Goal: Answer question/provide support

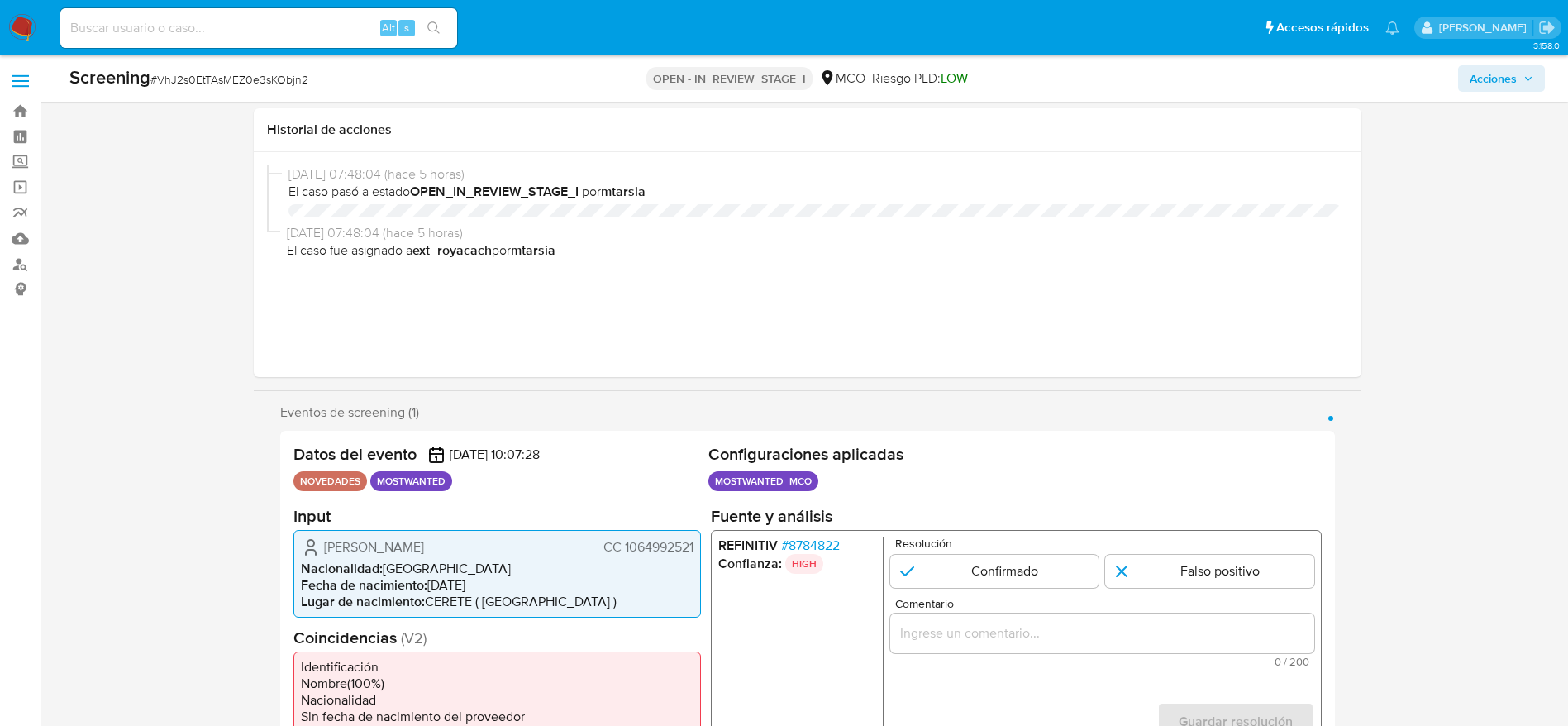
select select "10"
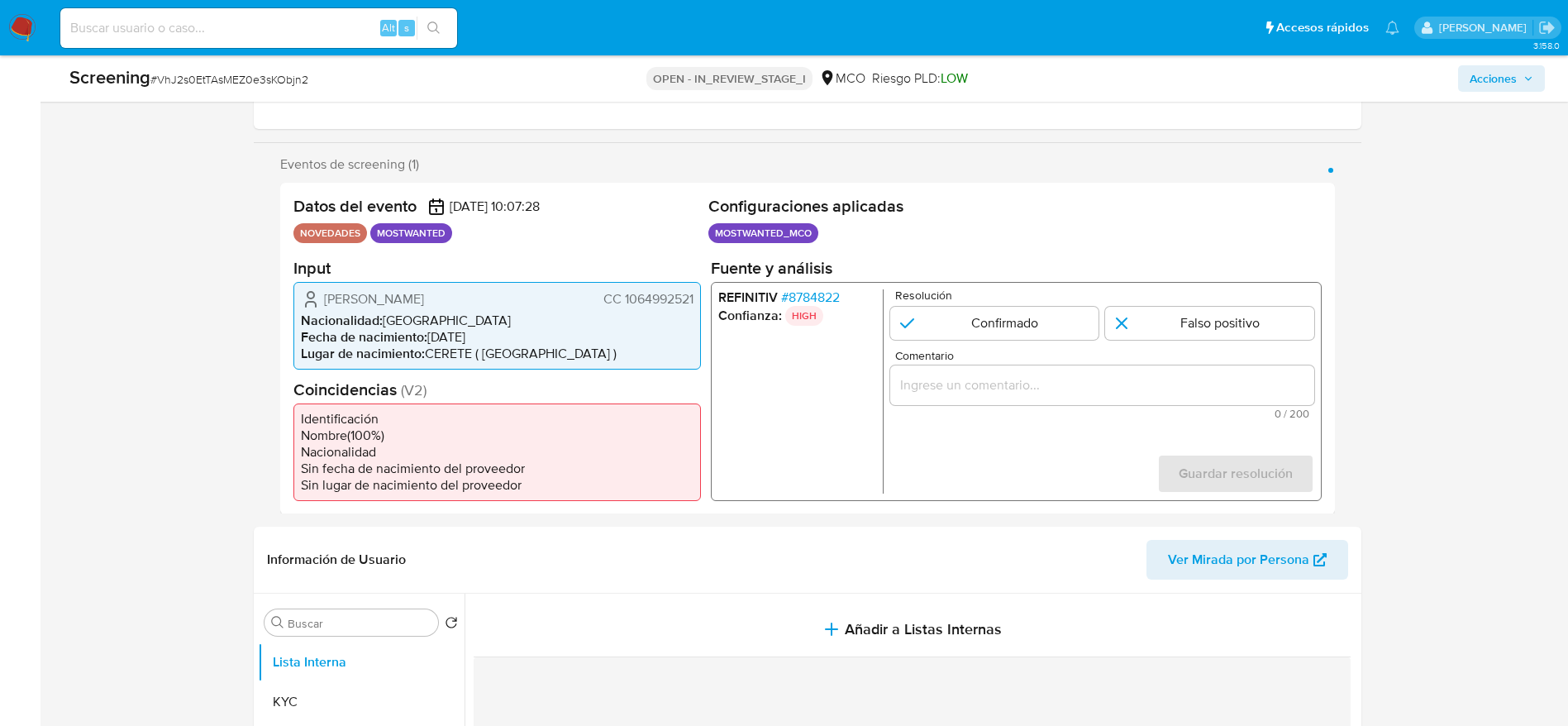
click at [321, 317] on span "Nacionalidad :" at bounding box center [341, 319] width 82 height 19
drag, startPoint x: 319, startPoint y: 290, endPoint x: 697, endPoint y: 301, distance: 378.2
click at [697, 301] on div "[PERSON_NAME] CC 1064992521 Nacionalidad : [DEMOGRAPHIC_DATA] Fecha de nacimien…" at bounding box center [497, 325] width 408 height 88
click at [818, 289] on span "# 8784822" at bounding box center [809, 297] width 59 height 17
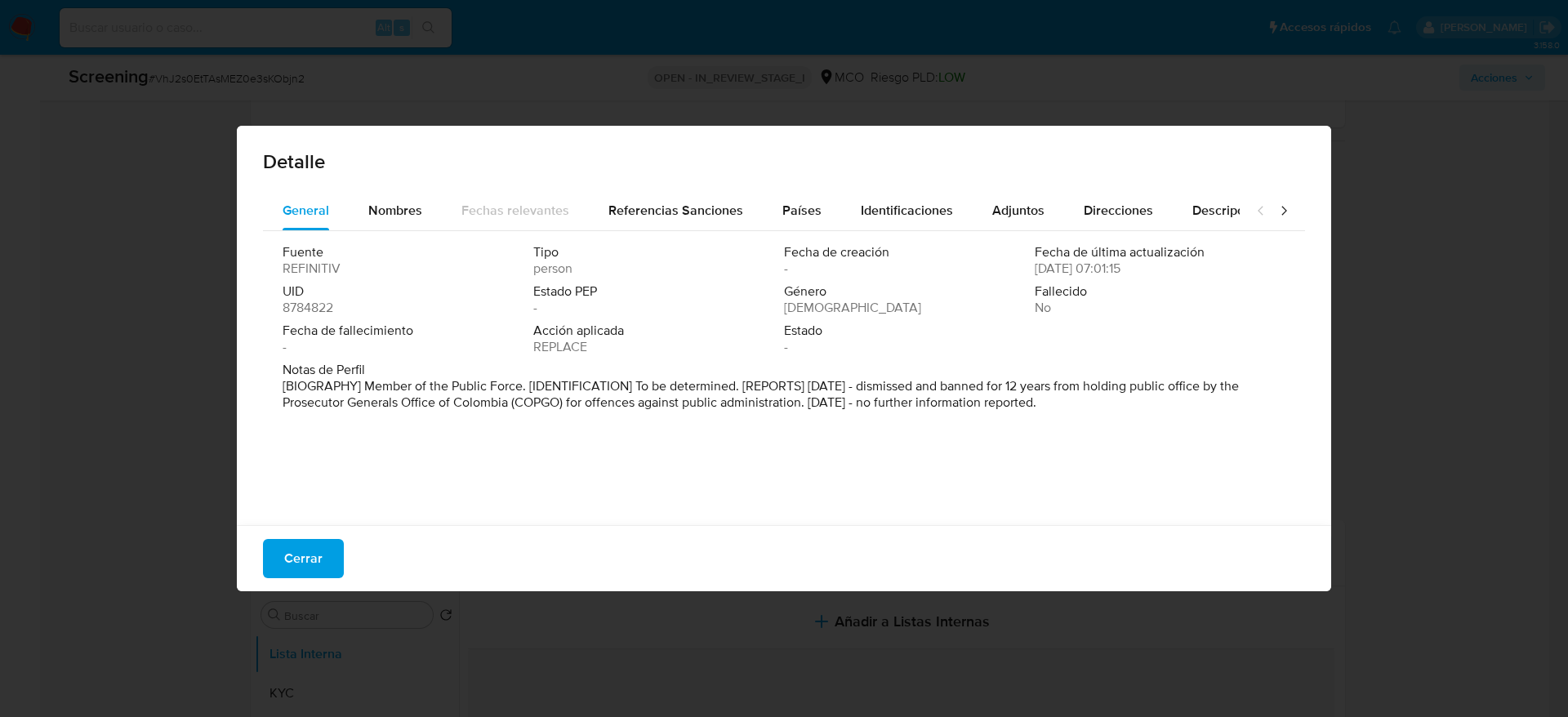
click at [294, 560] on span "Cerrar" at bounding box center [304, 558] width 38 height 36
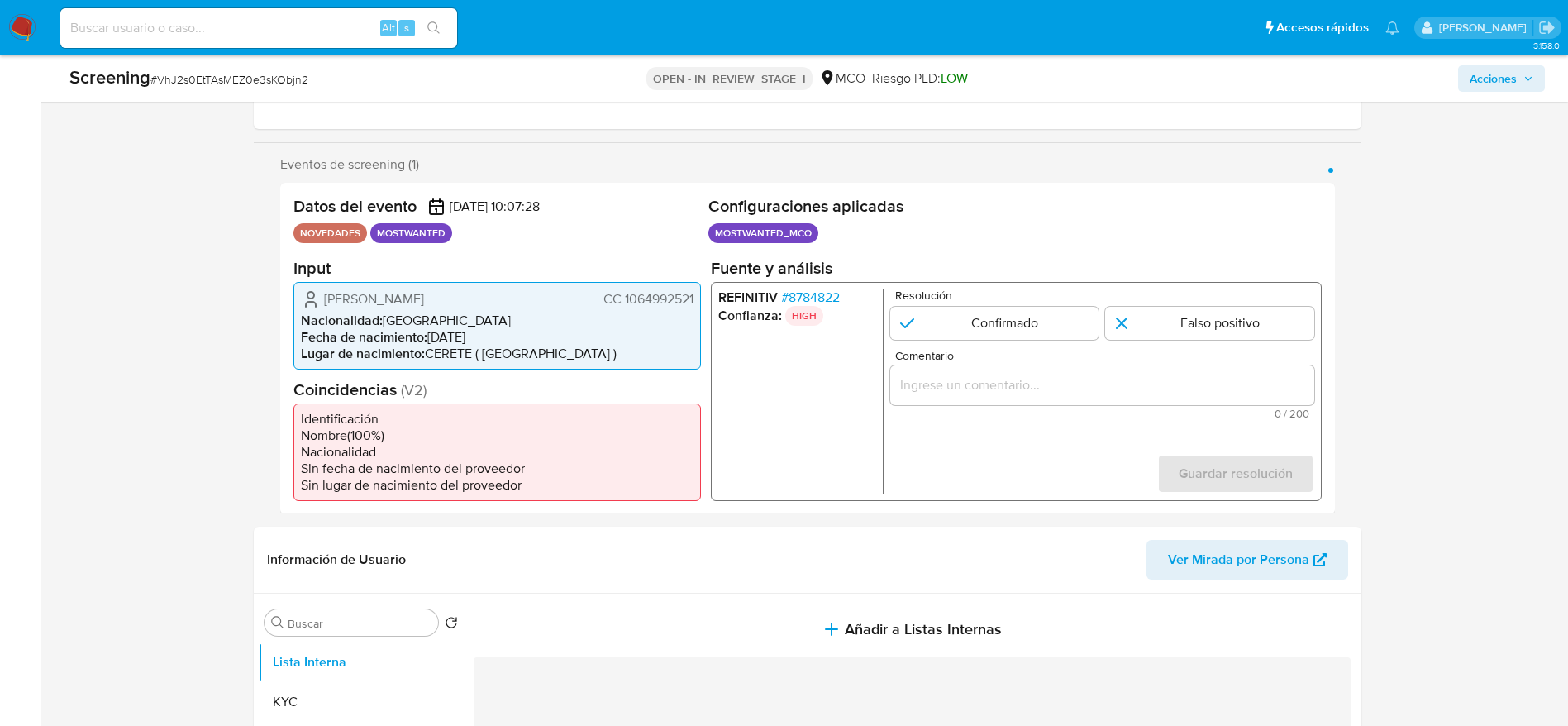
click at [194, 81] on span "# VhJ2s0EtTAsMEZ0e3sKObjn2" at bounding box center [229, 79] width 158 height 17
copy span "VhJ2s0EtTAsMEZ0e3sKObjn2"
click at [685, 302] on span "CC 1064992521" at bounding box center [647, 299] width 90 height 17
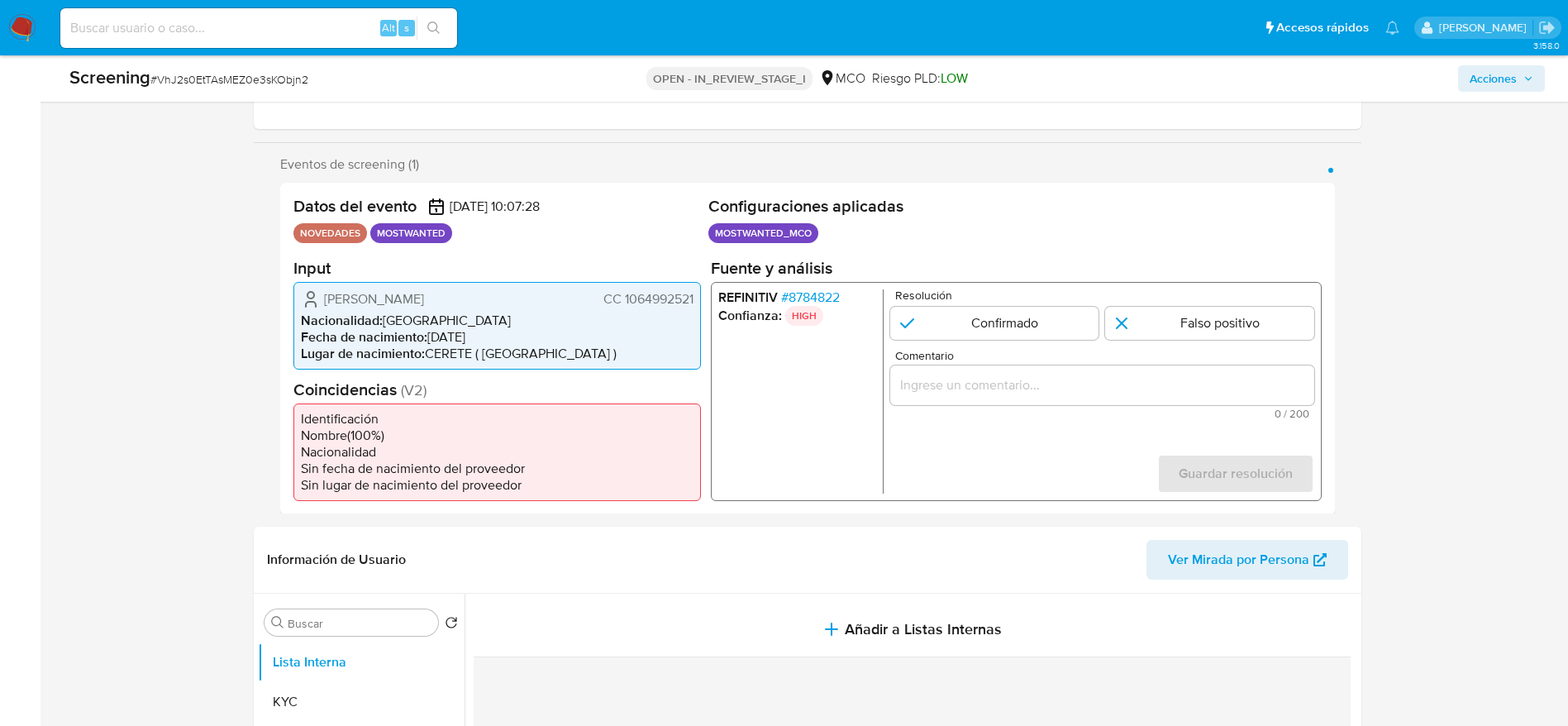
click at [1068, 388] on input "Comentario" at bounding box center [1101, 384] width 424 height 21
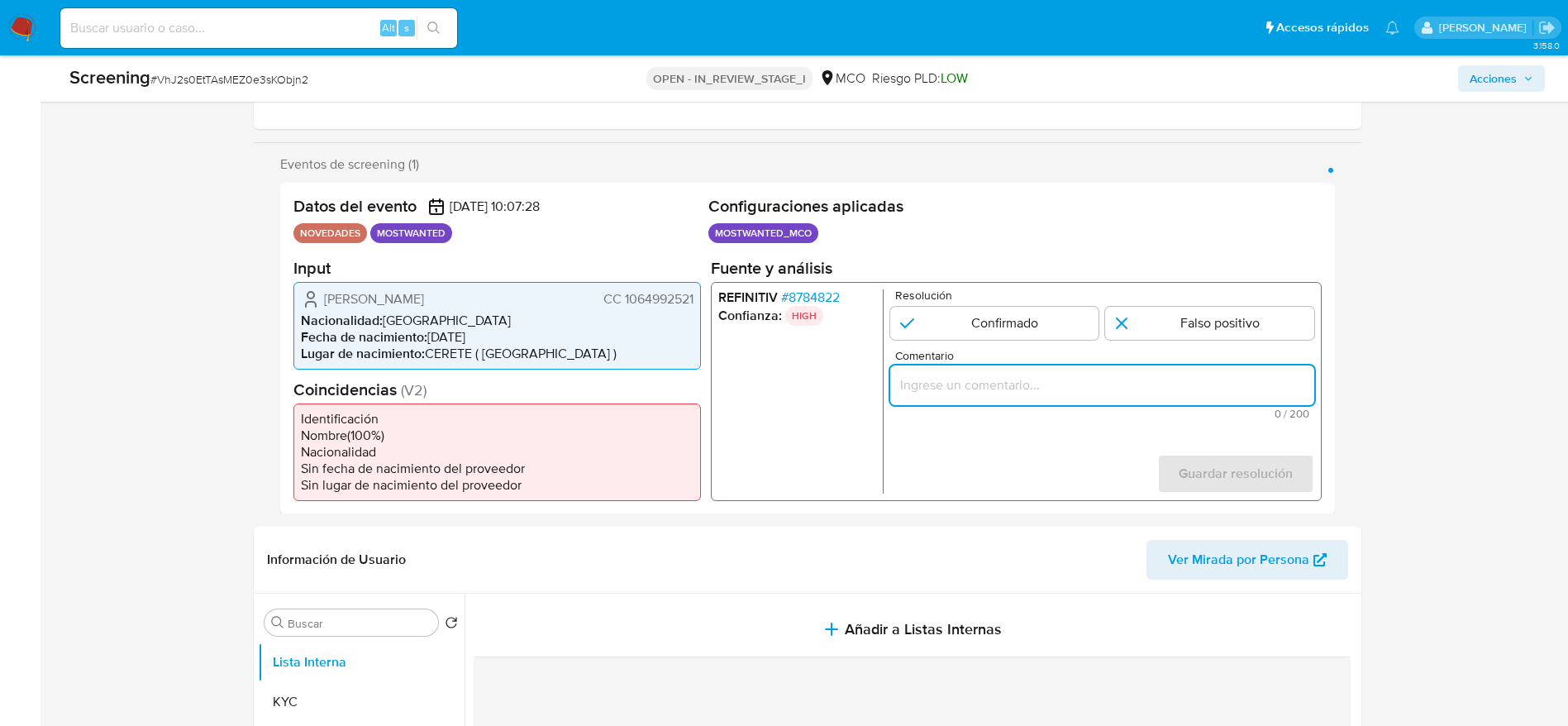
paste input "Usuario [PERSON_NAME] fue Destituido e inhabilitado en [DATE] por 7 años para e…"
type input "Usuario [PERSON_NAME] fue Destituido e inhabilitado en [DATE] por 7 años para e…"
click at [997, 325] on input "1 de 1" at bounding box center [994, 322] width 209 height 33
radio input "true"
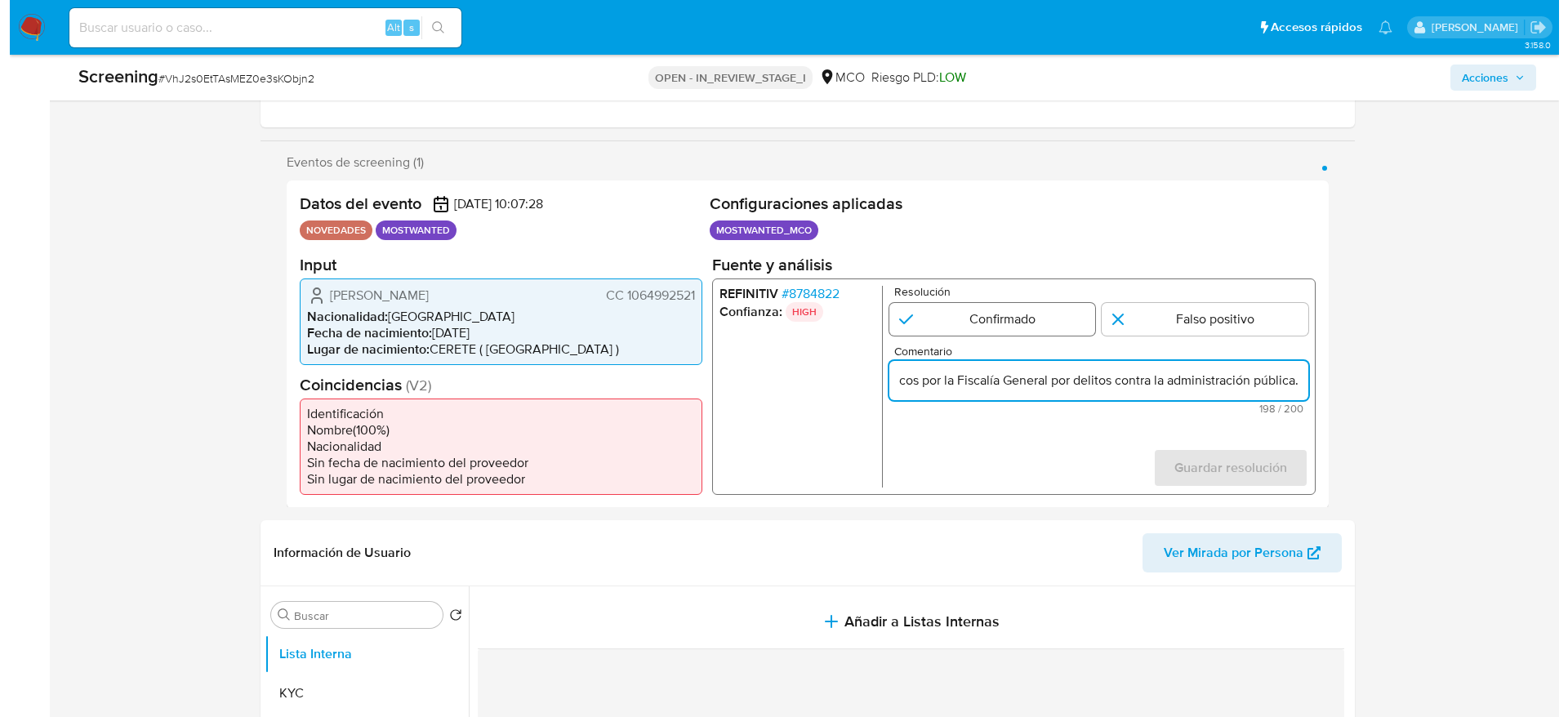
scroll to position [0, 0]
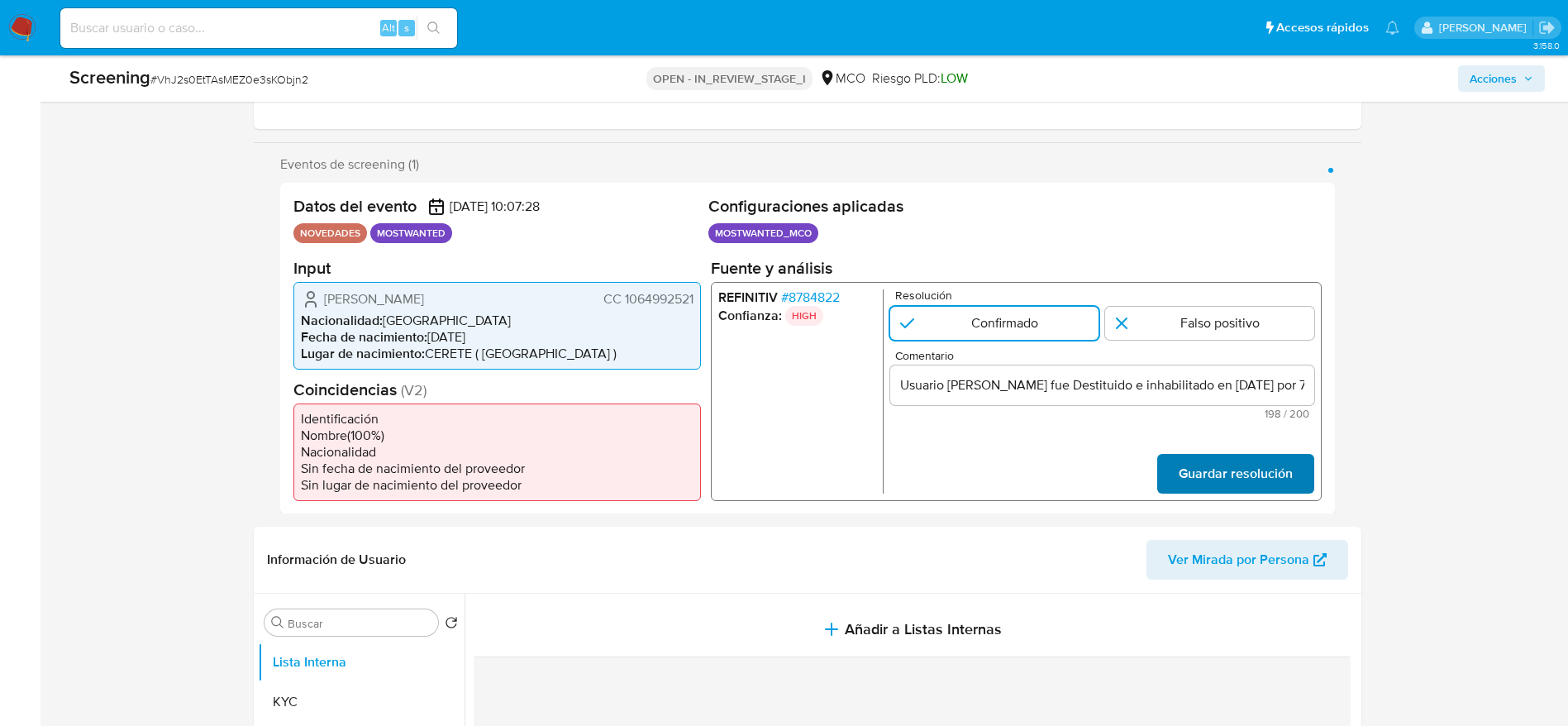
click at [1208, 459] on span "Guardar resolución" at bounding box center [1234, 473] width 114 height 36
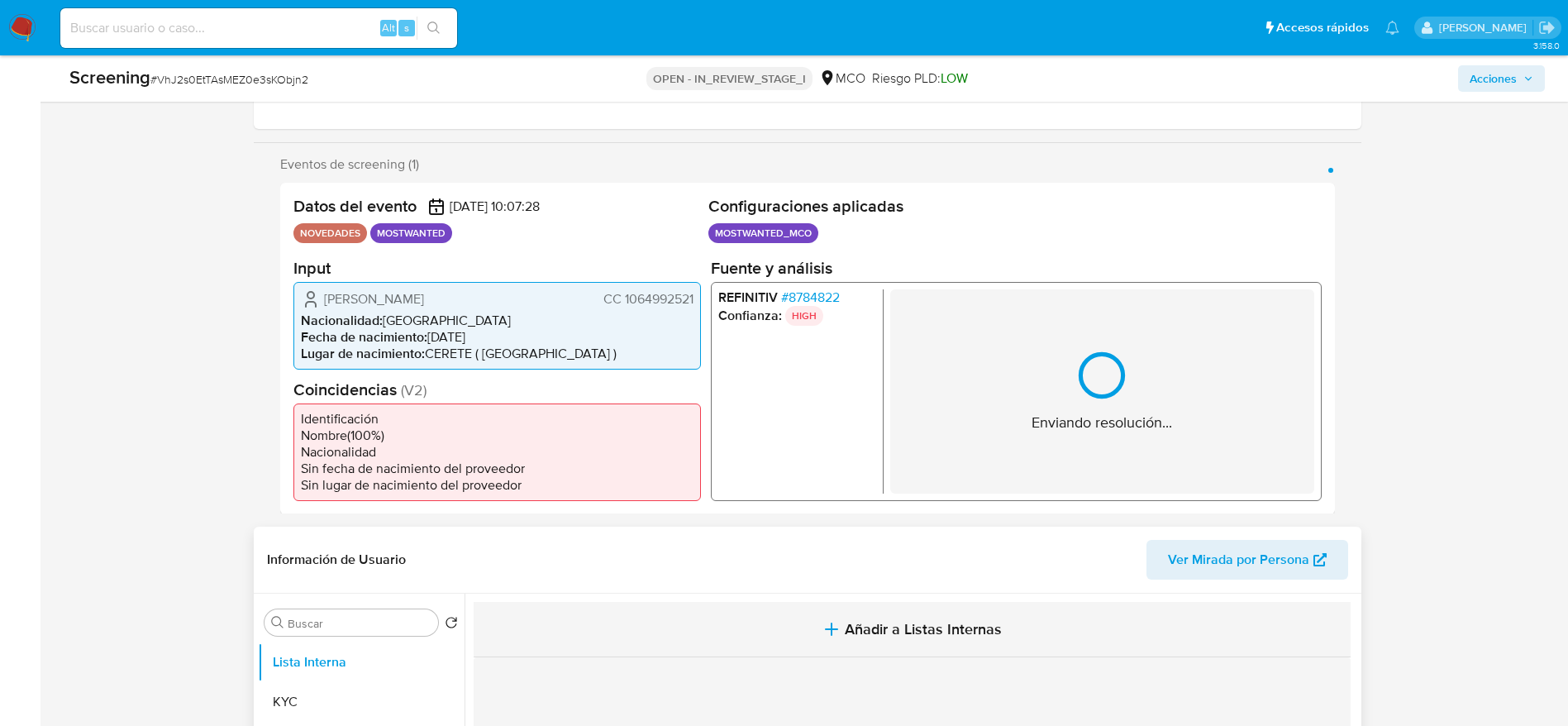
click at [965, 643] on button "Añadir a Listas Internas" at bounding box center [911, 630] width 877 height 56
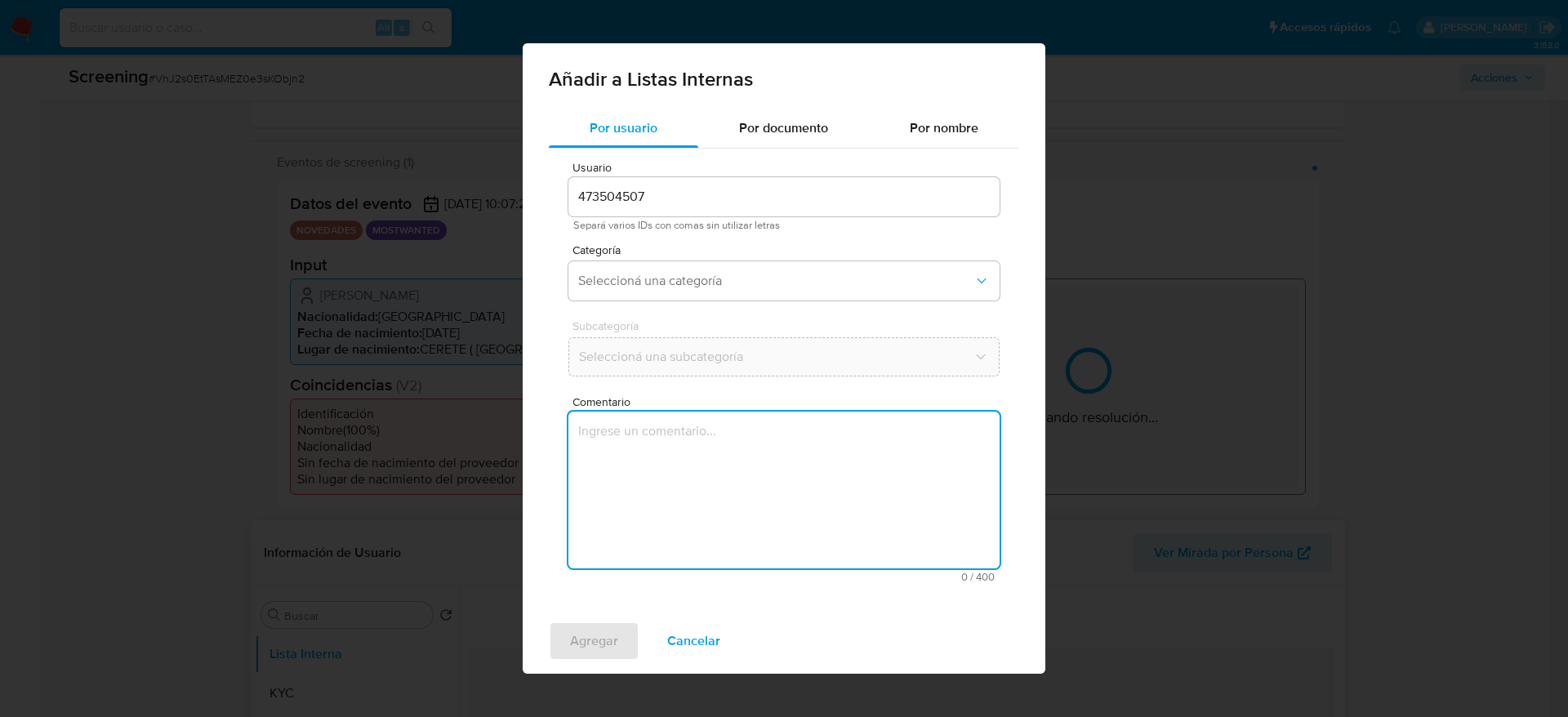
click at [942, 609] on div "Por usuario Por documento Por nombre Usuario 473504507 Separá varios IDs con co…" at bounding box center [784, 358] width 523 height 499
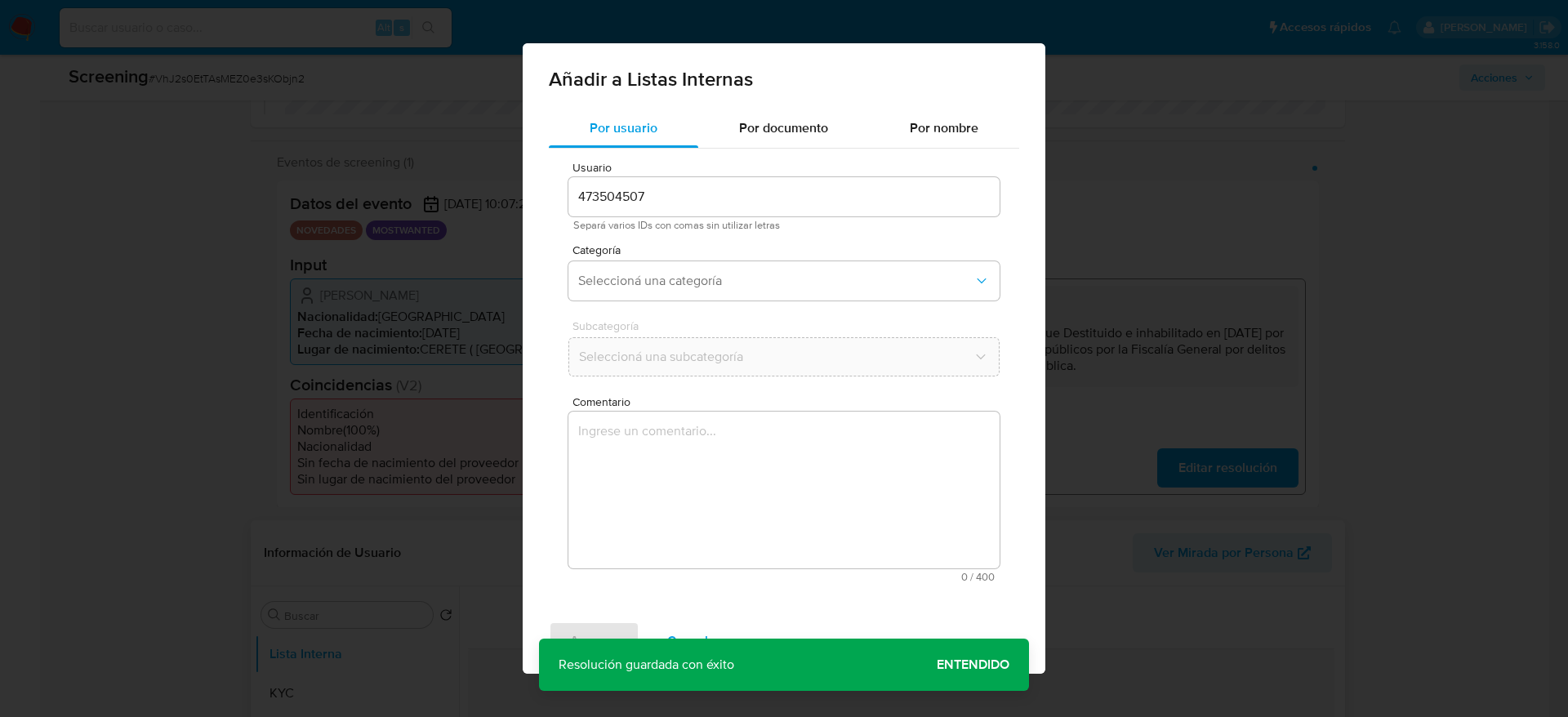
click at [932, 574] on span "0 / 400" at bounding box center [783, 576] width 421 height 11
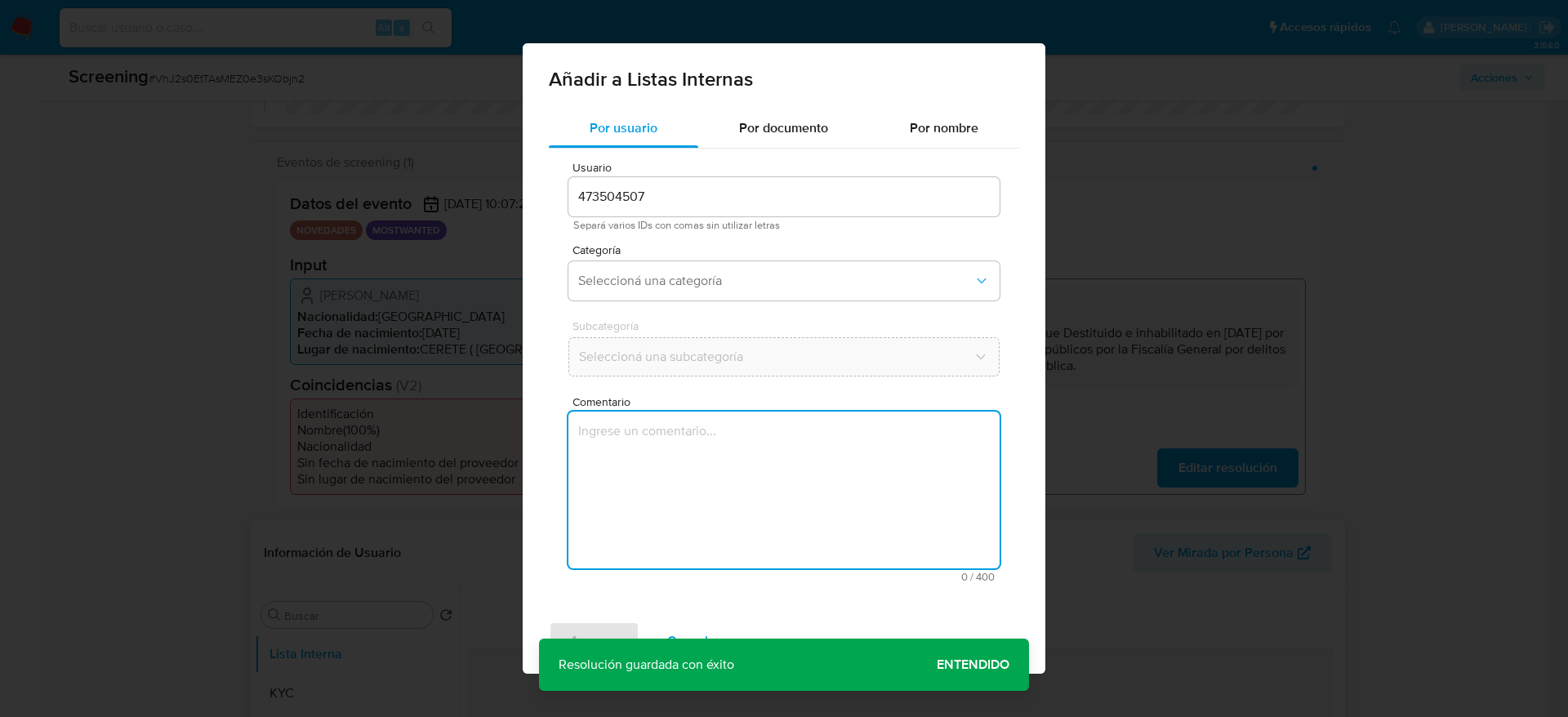
click at [662, 454] on textarea "Comentario" at bounding box center [784, 490] width 431 height 157
type textarea "Usuario [PERSON_NAME] fue Destituido e inhabilitado en [DATE] por 7 años para e…"
click at [681, 296] on button "Seleccioná una categoría" at bounding box center [784, 280] width 431 height 39
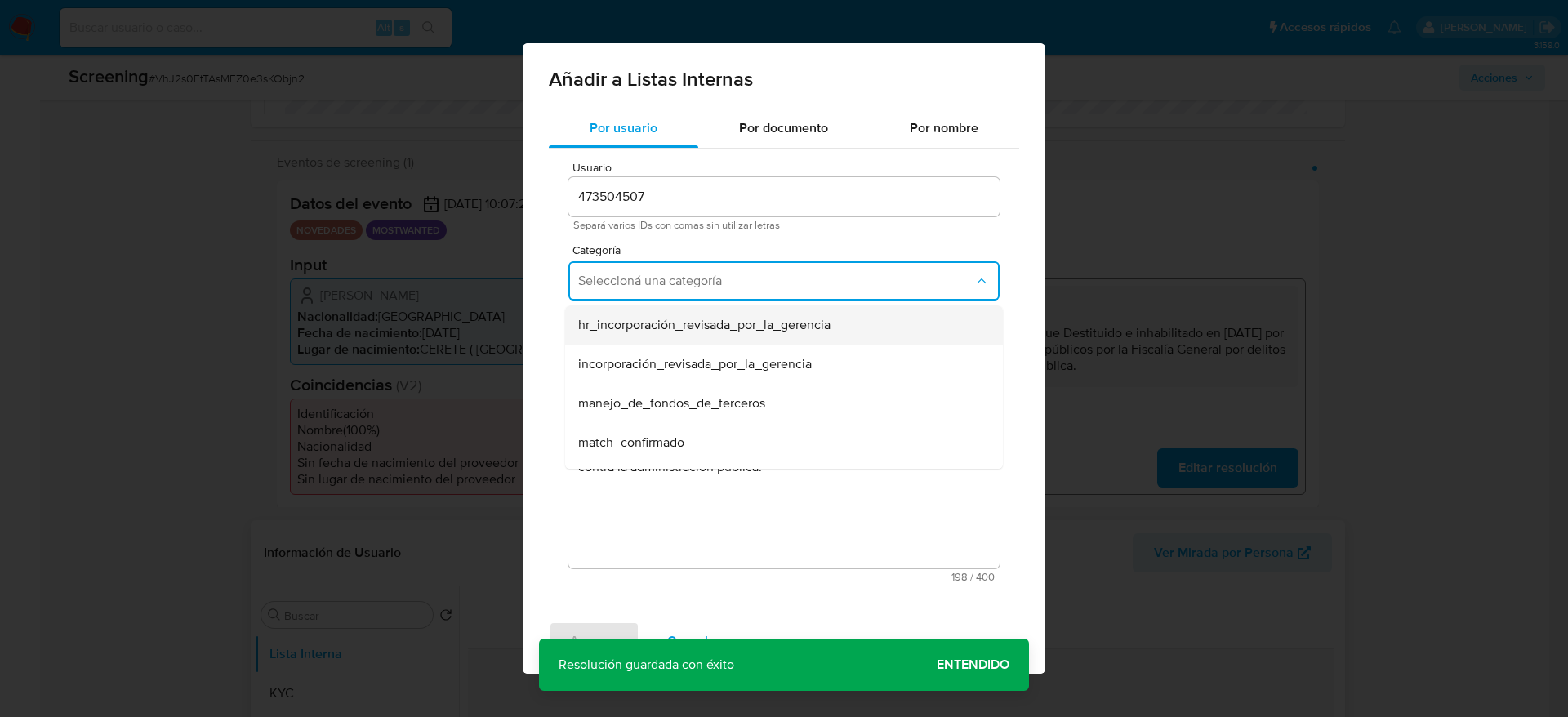
scroll to position [123, 0]
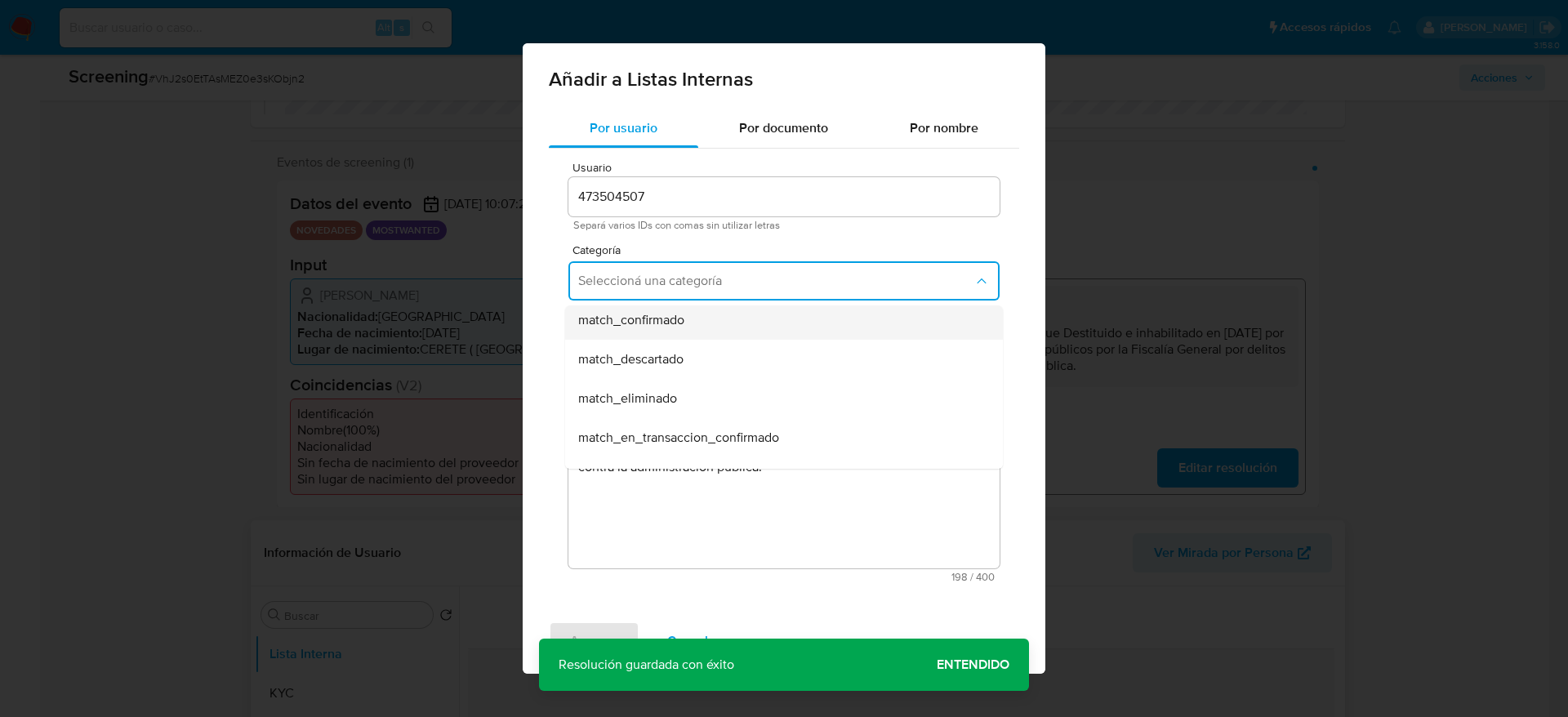
click at [646, 332] on div "match_confirmado" at bounding box center [779, 319] width 402 height 39
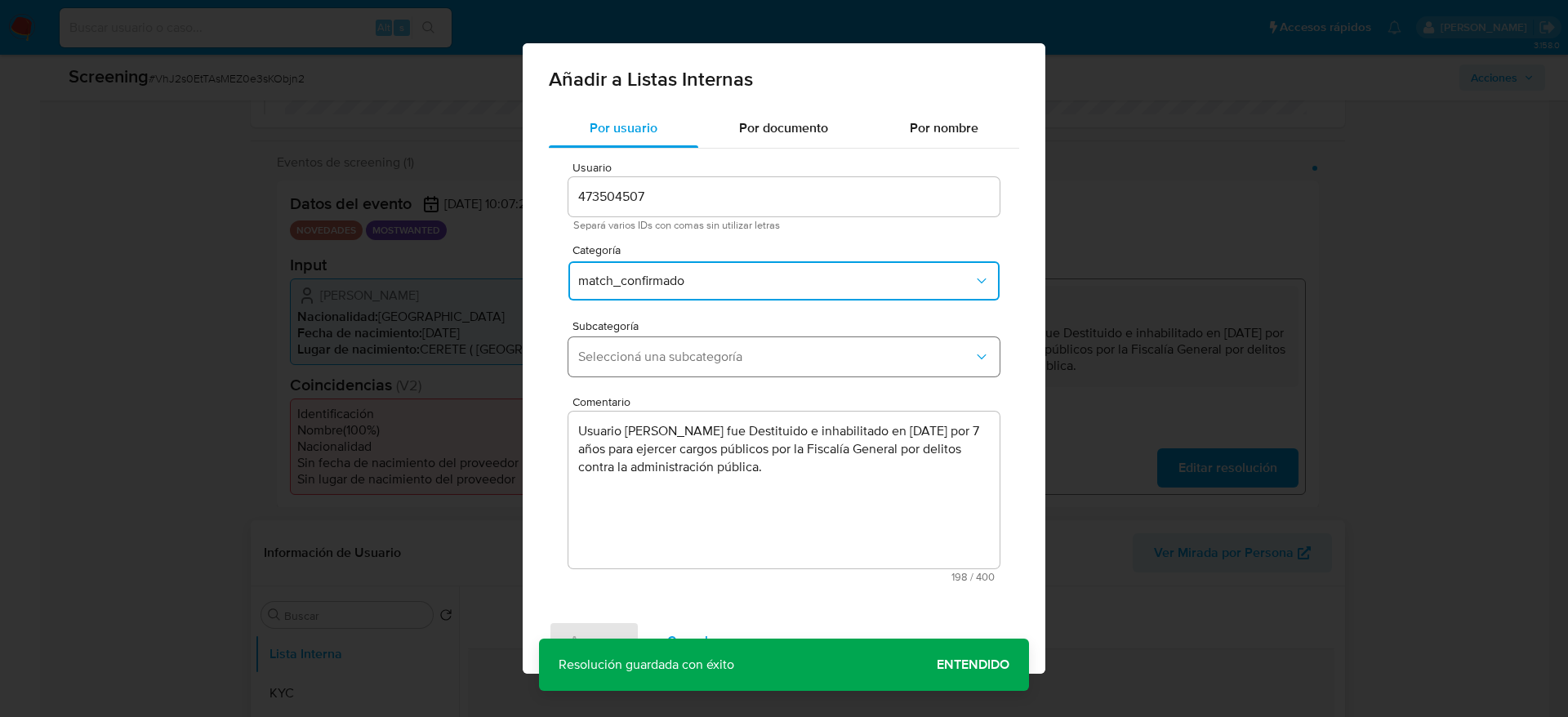
click at [646, 366] on button "Seleccioná una subcategoría" at bounding box center [784, 356] width 431 height 39
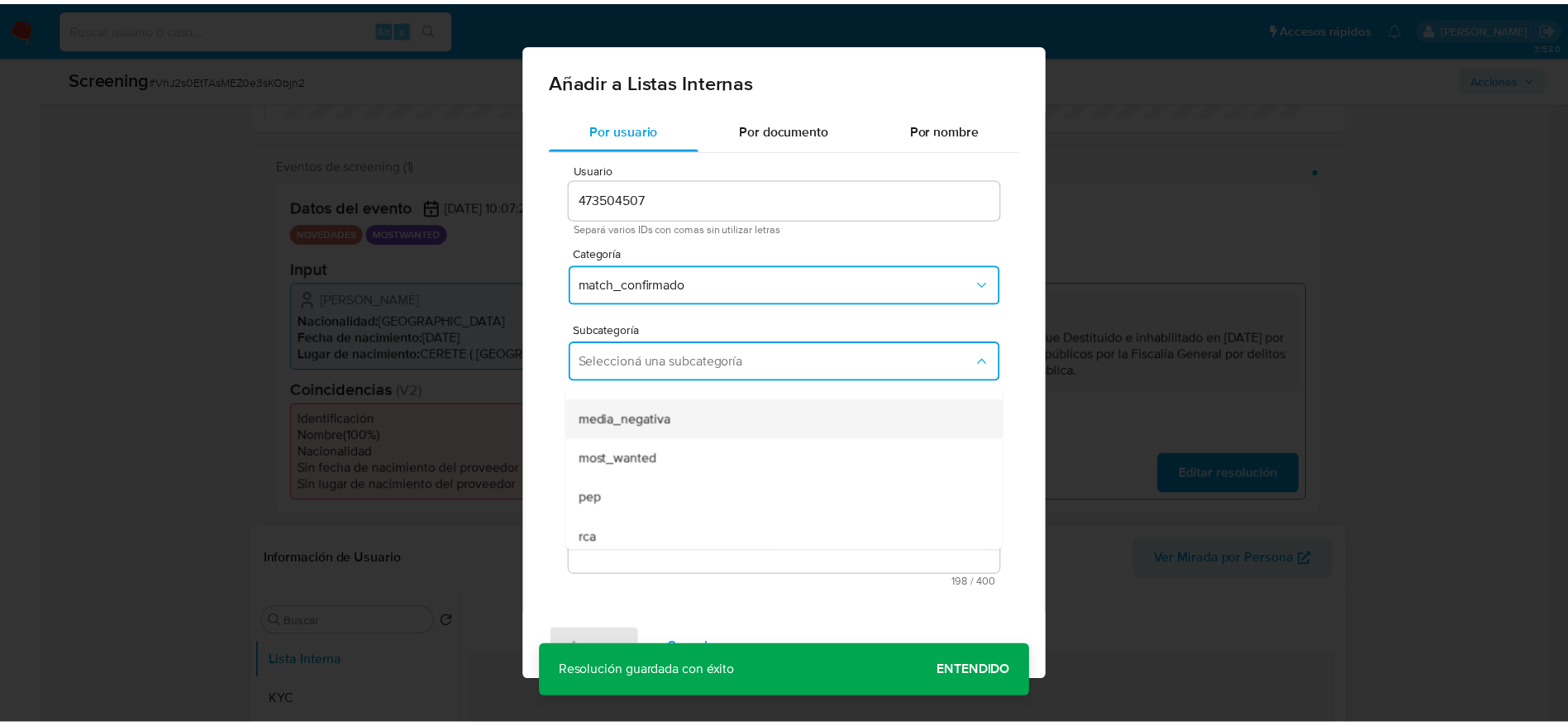
scroll to position [112, 0]
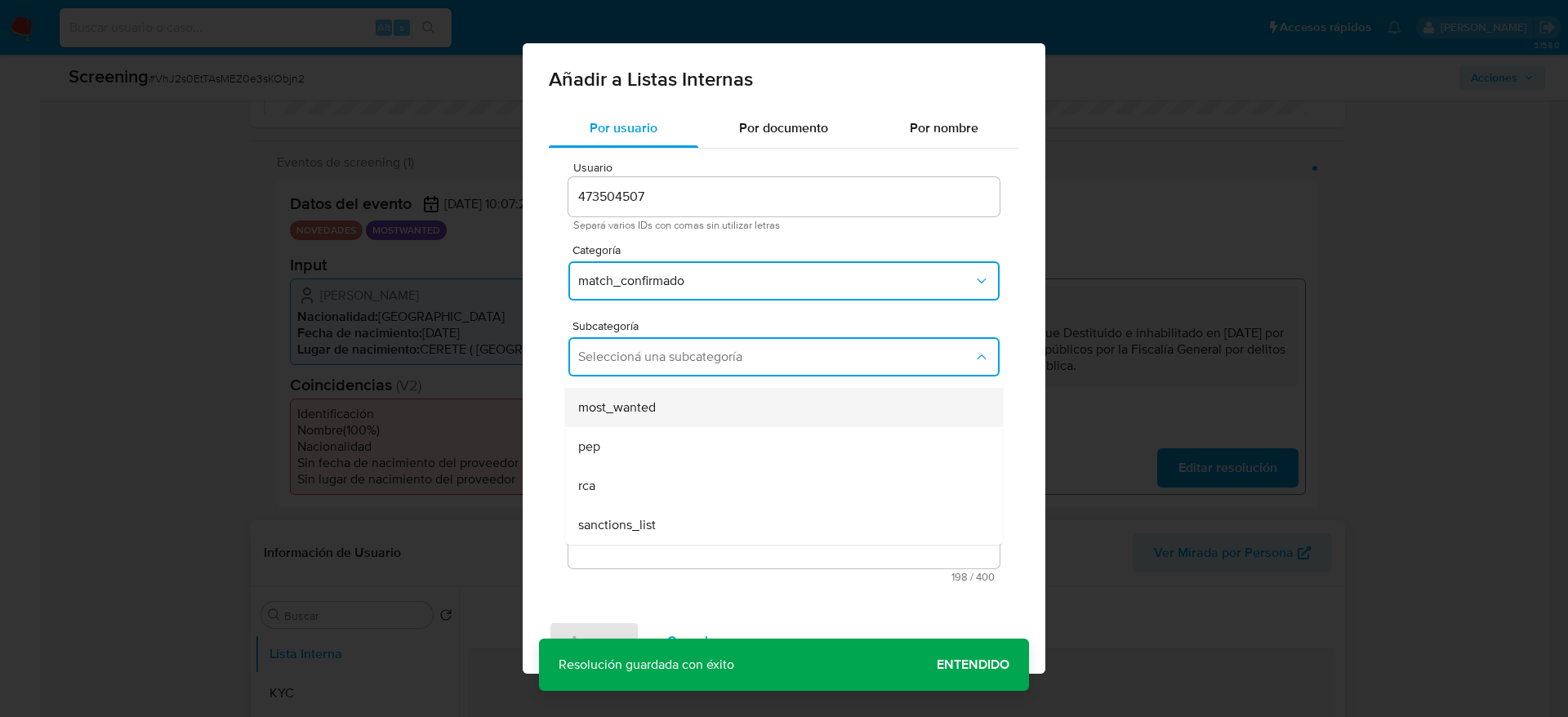
click at [644, 408] on span "most_wanted" at bounding box center [616, 408] width 78 height 17
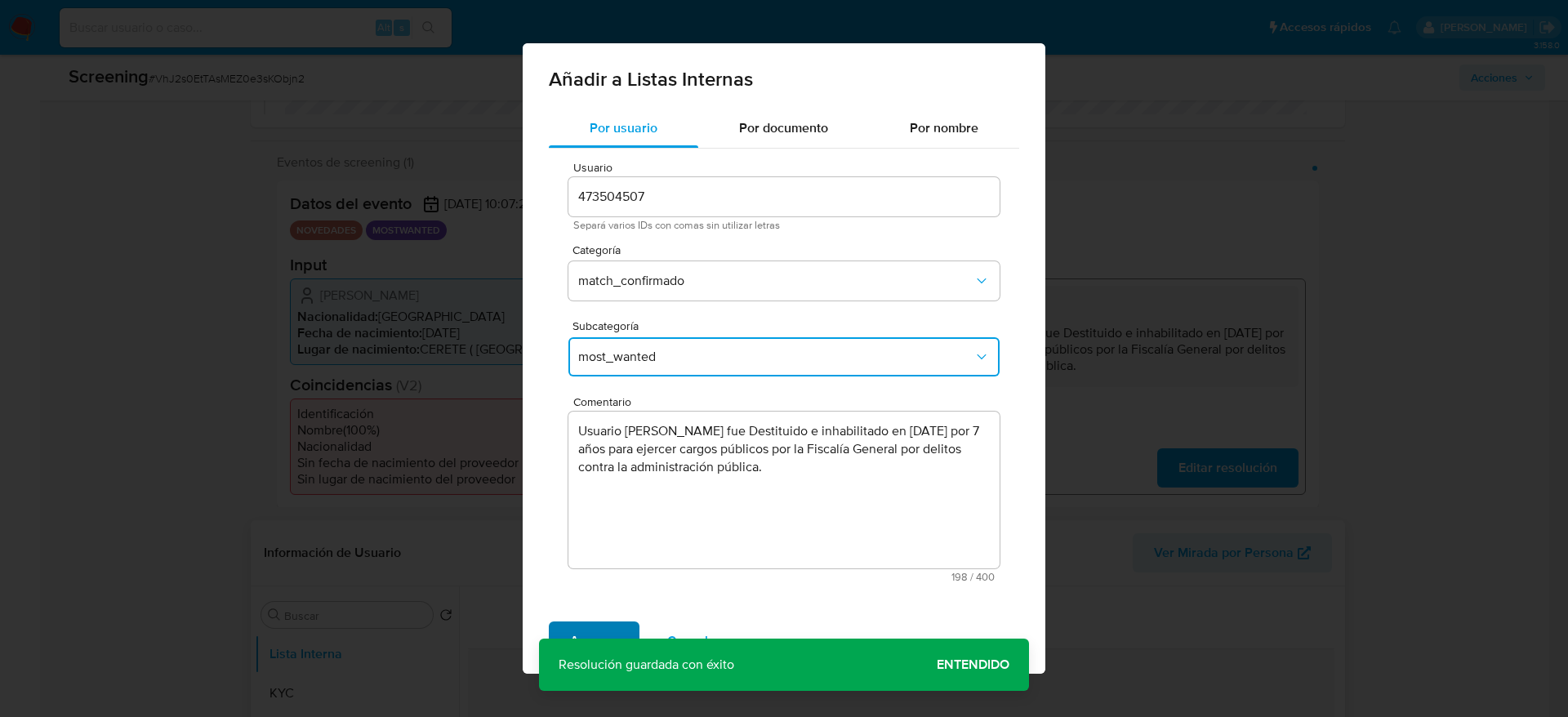
click at [614, 628] on span "Agregar" at bounding box center [594, 640] width 48 height 36
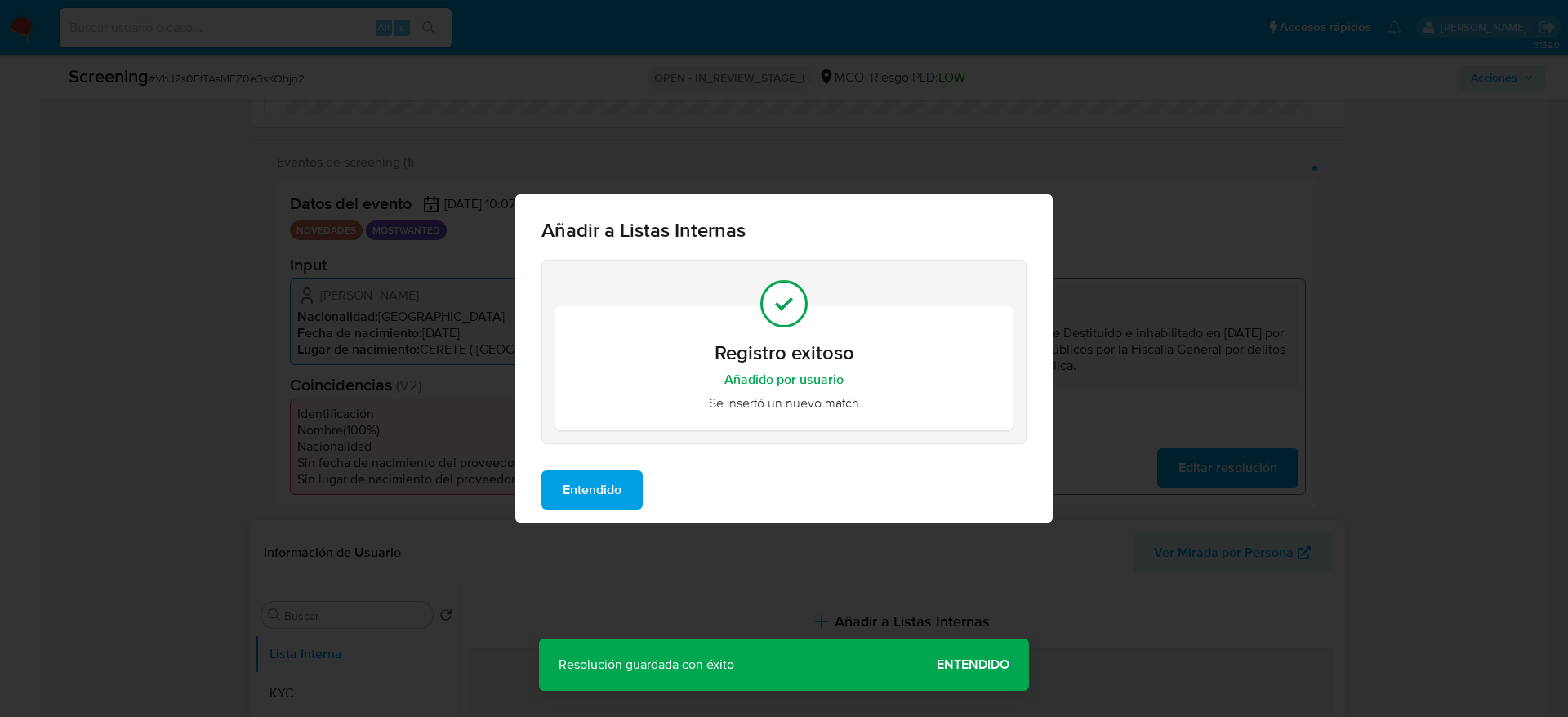
drag, startPoint x: 625, startPoint y: 475, endPoint x: 625, endPoint y: 495, distance: 20.0
click at [625, 481] on button "Entendido" at bounding box center [591, 489] width 101 height 39
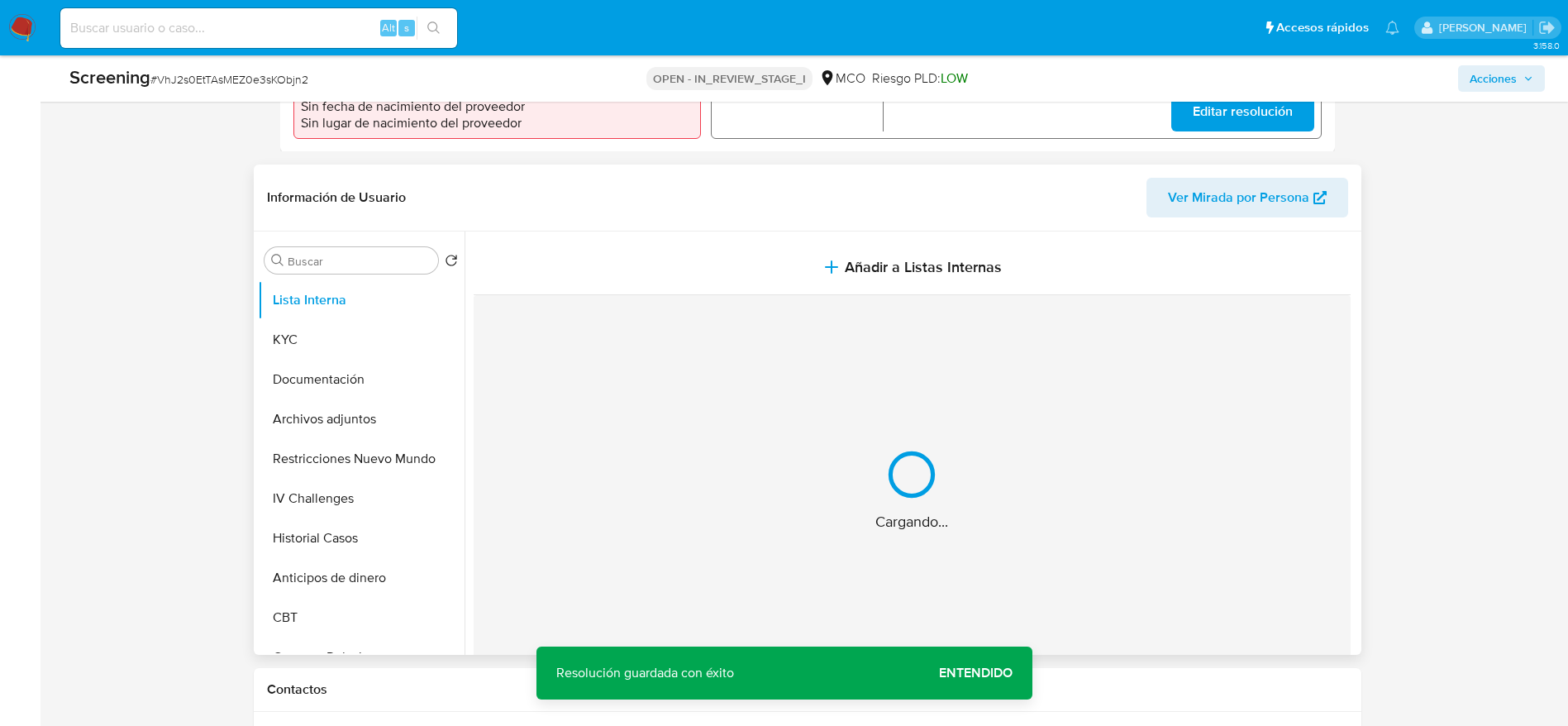
scroll to position [744, 0]
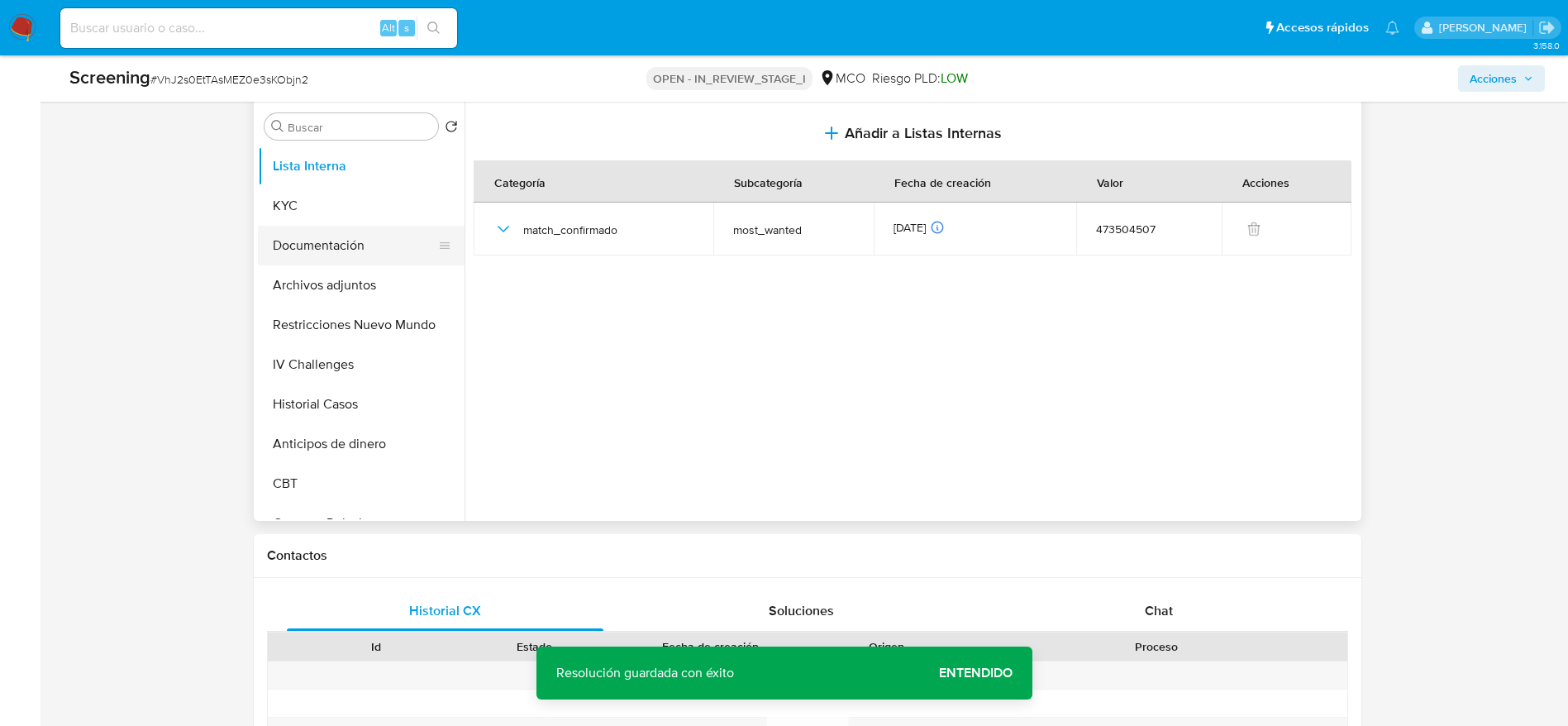
click at [338, 241] on button "Documentación" at bounding box center [354, 245] width 193 height 40
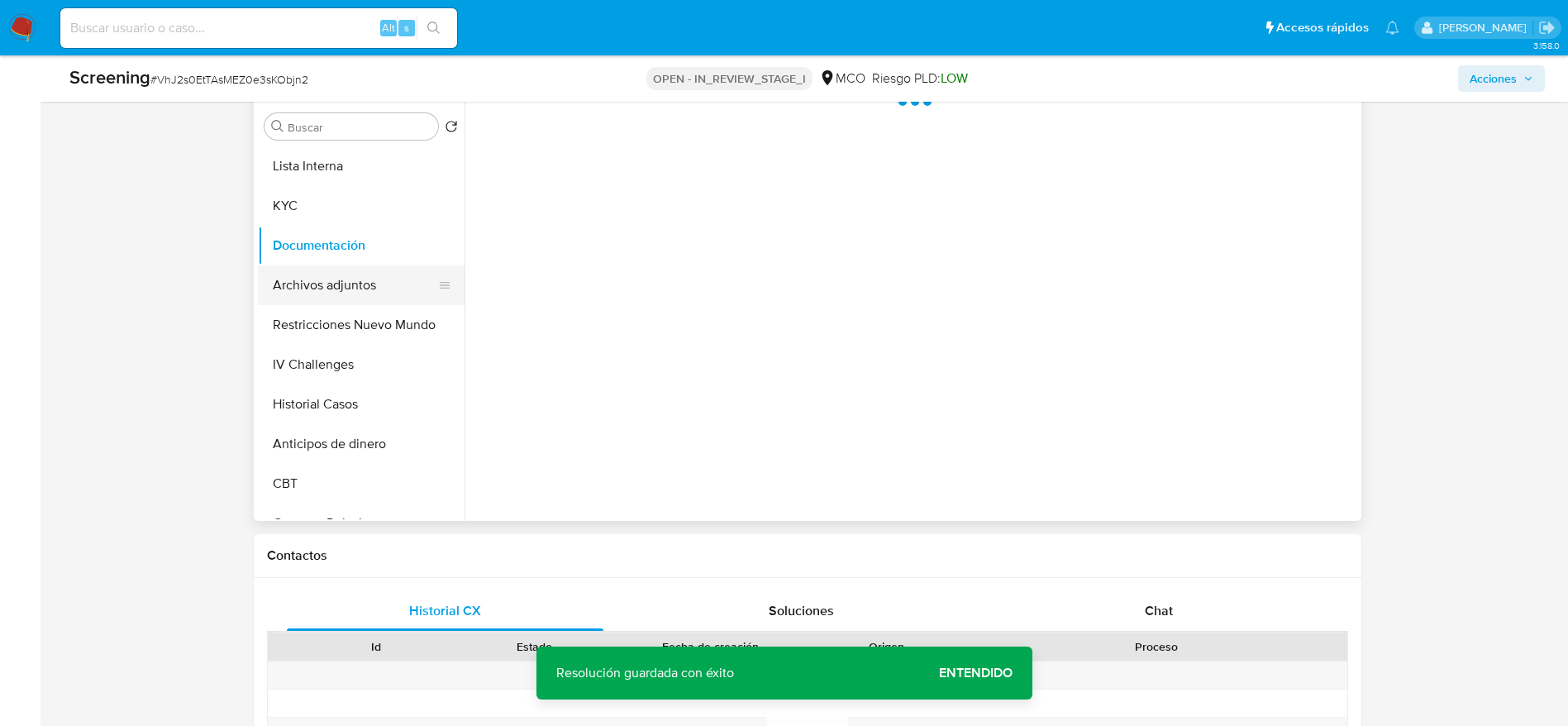
click at [338, 290] on button "Archivos adjuntos" at bounding box center [354, 284] width 193 height 40
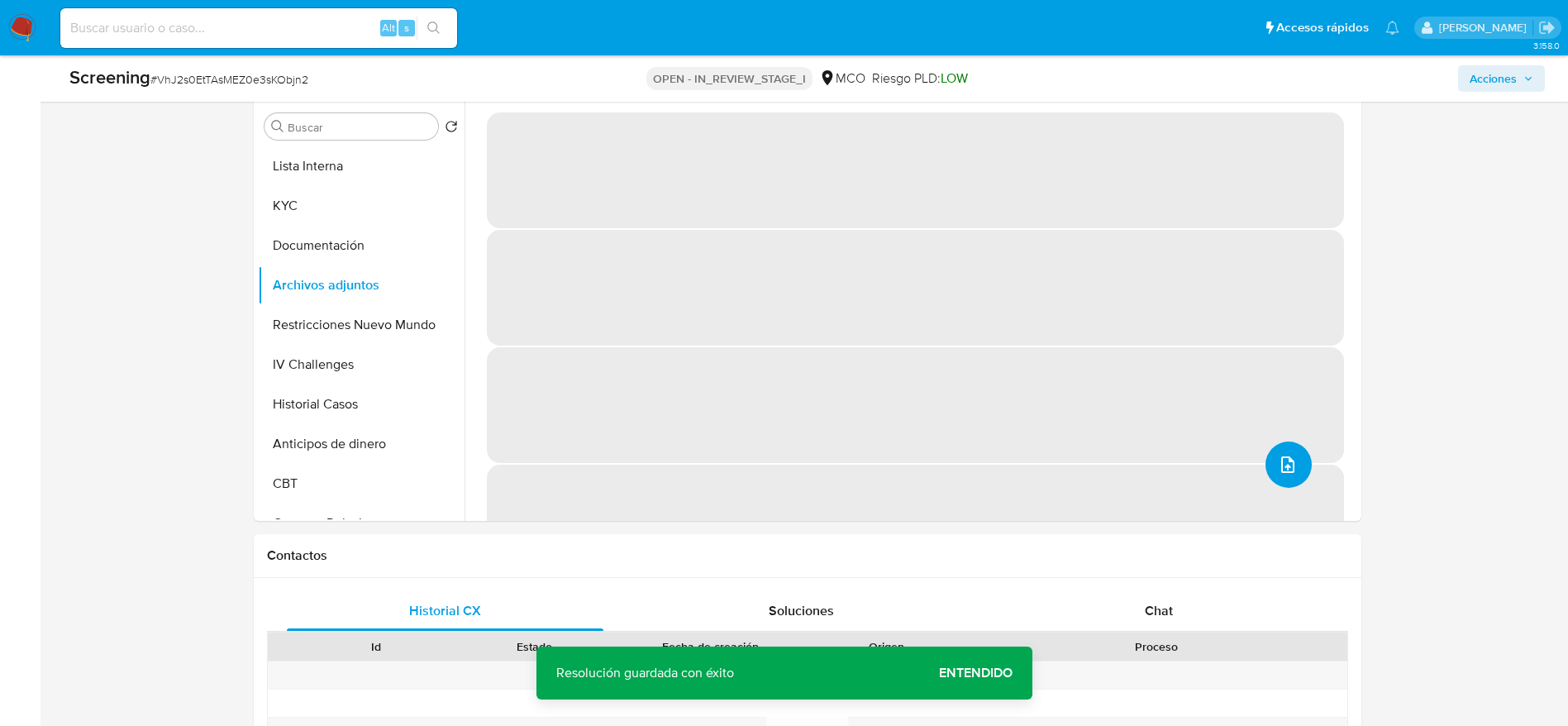
click at [1266, 463] on button "upload-file" at bounding box center [1288, 464] width 46 height 46
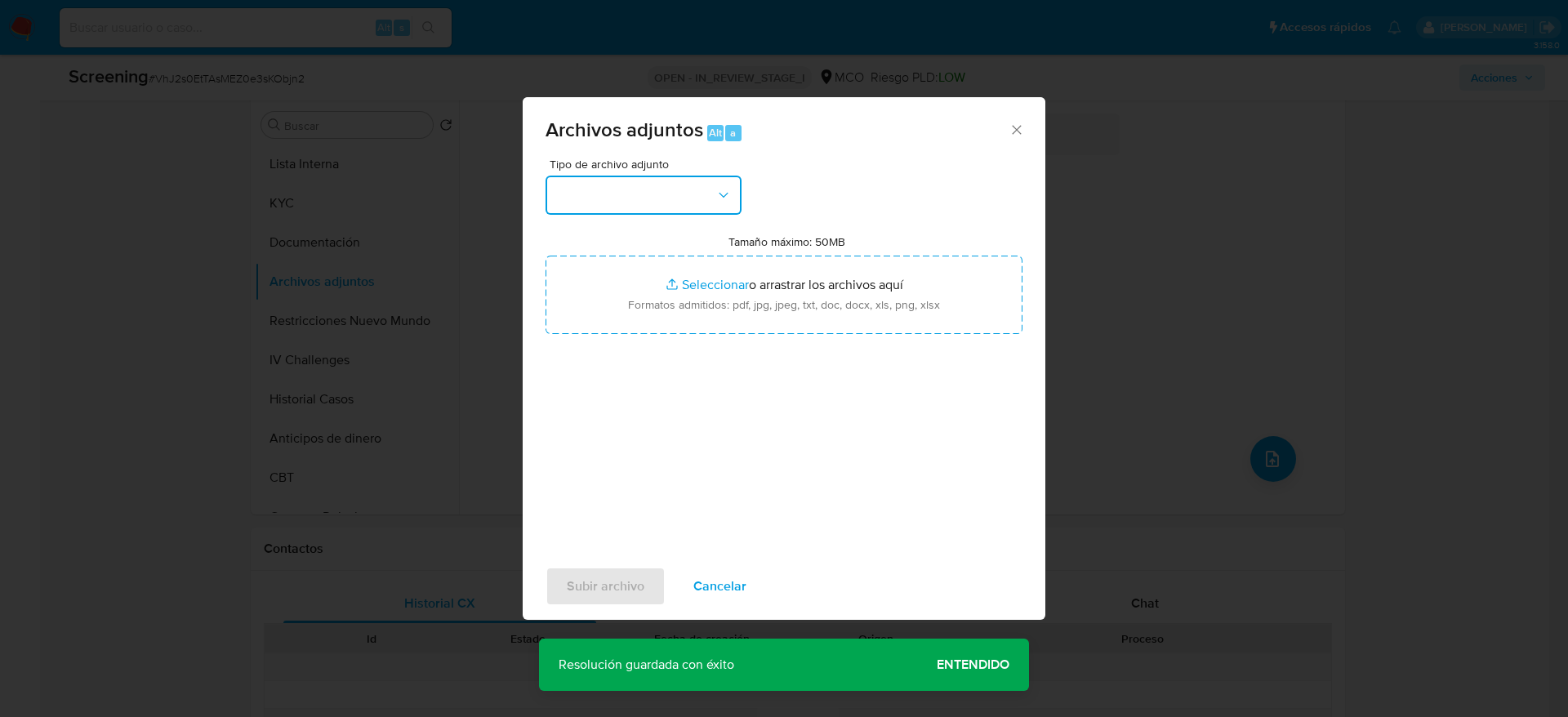
click at [703, 178] on button "button" at bounding box center [643, 195] width 196 height 39
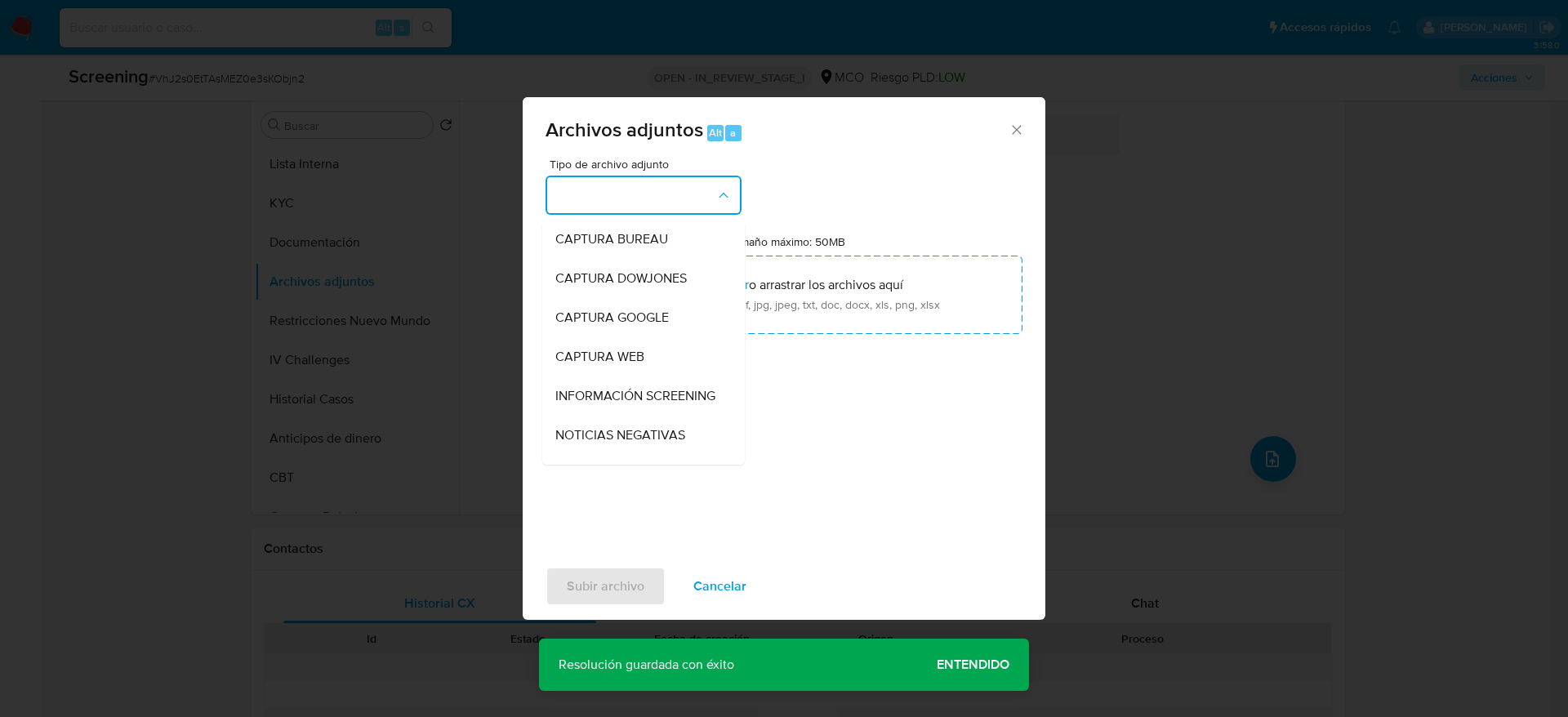
click at [641, 404] on span "INFORMACIÓN SCREENING" at bounding box center [636, 396] width 160 height 17
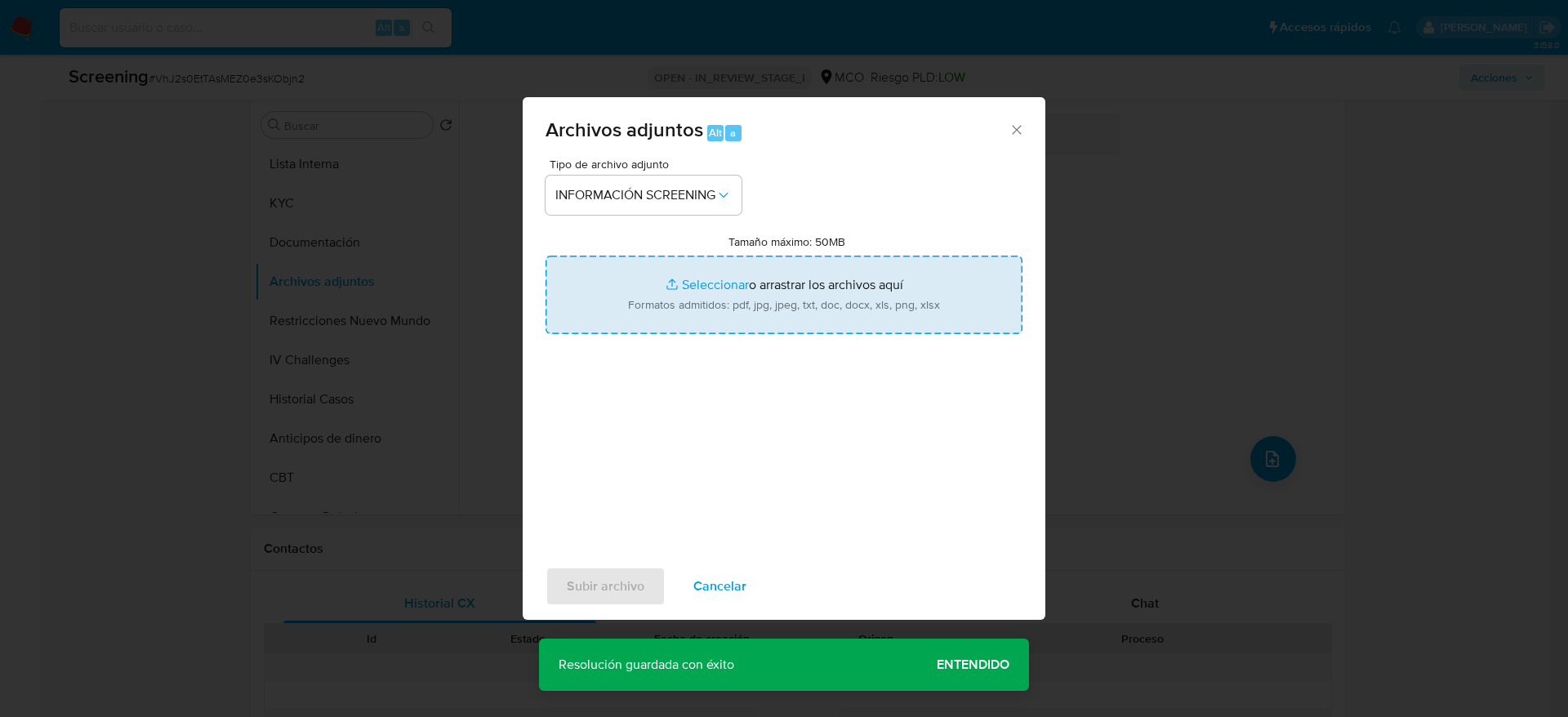
click at [683, 259] on input "Tamaño máximo: 50MB Seleccionar archivos" at bounding box center [784, 294] width 477 height 78
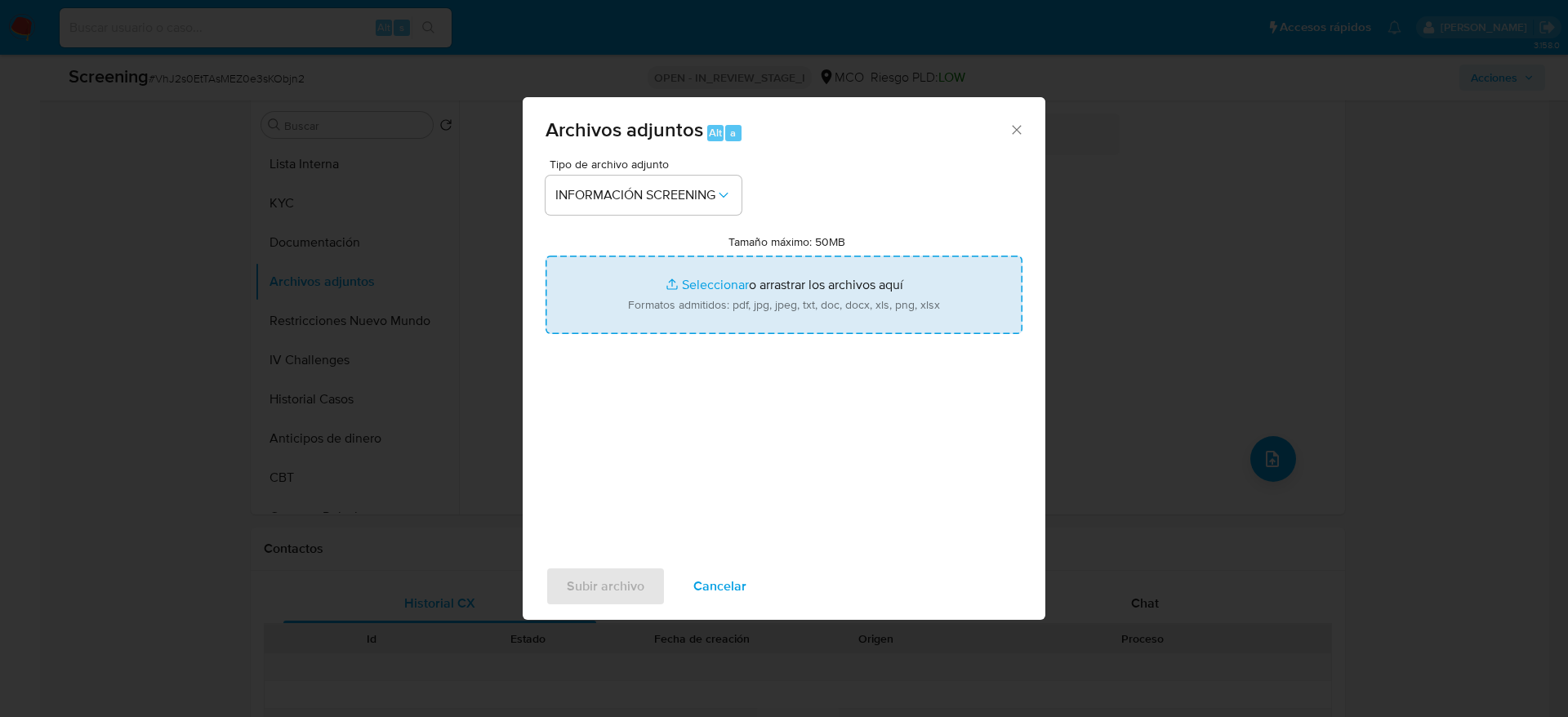
type input "C:\fakepath\_Elkin [PERSON_NAME] - Buscar con Google.pdf"
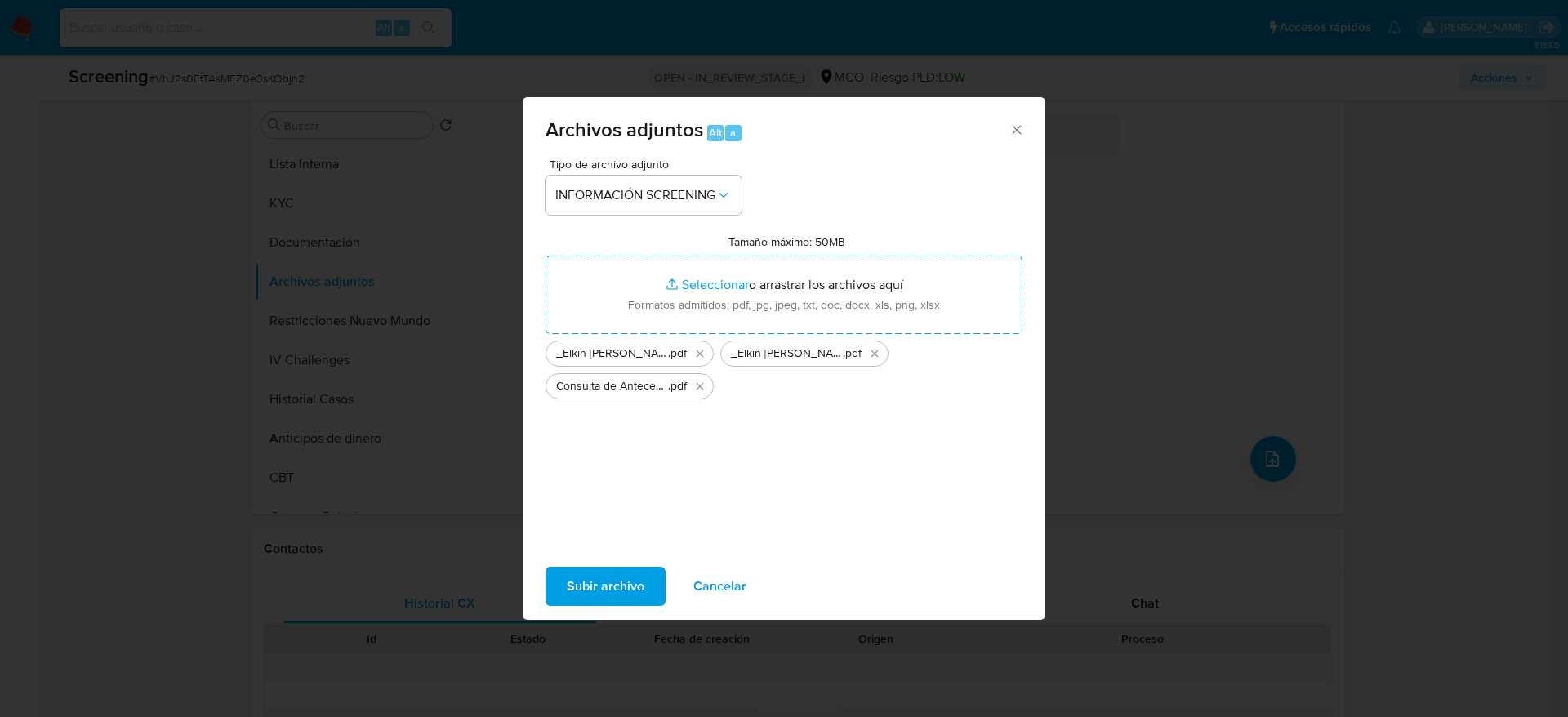
click at [641, 580] on span "Subir archivo" at bounding box center [606, 586] width 78 height 36
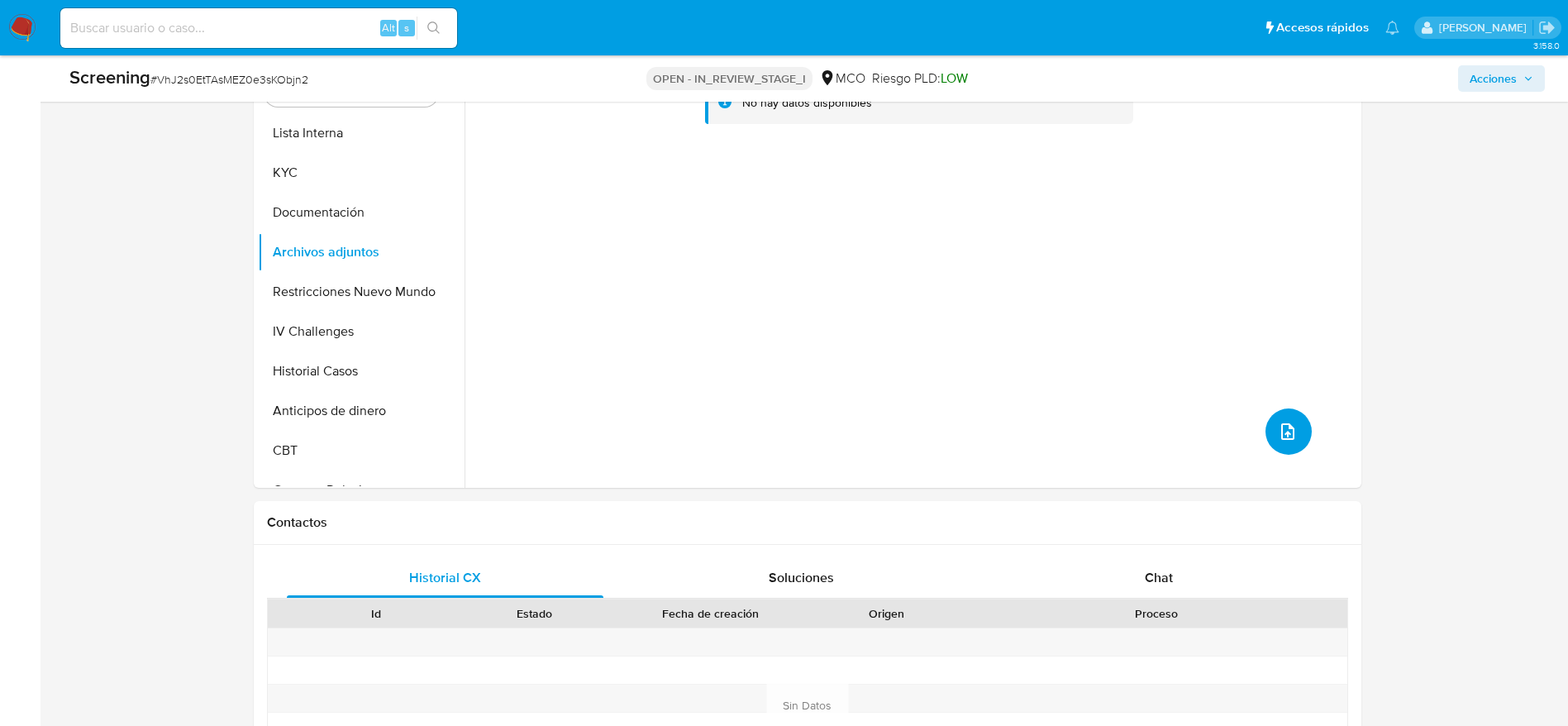
scroll to position [2468, 0]
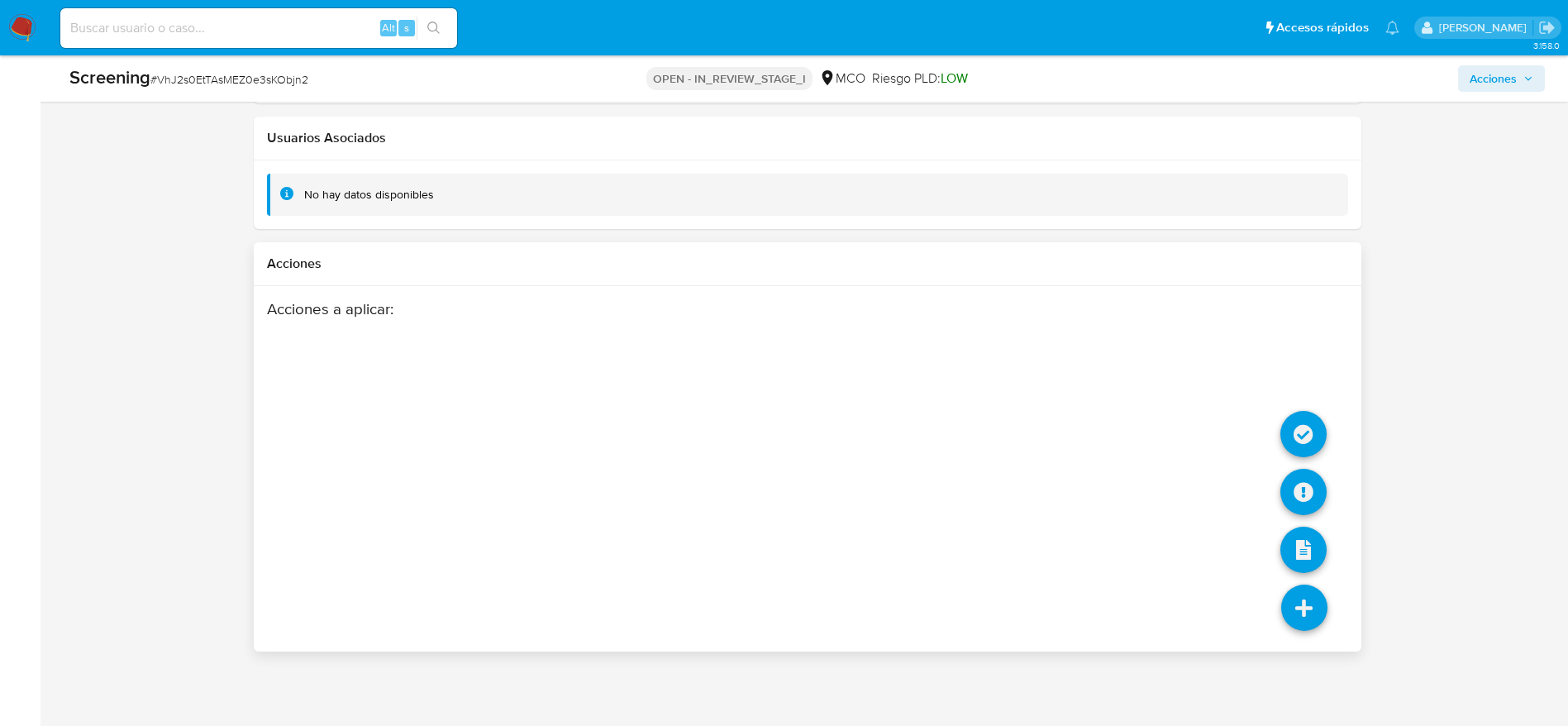
click at [1304, 468] on li at bounding box center [1303, 436] width 46 height 68
click at [1304, 477] on icon at bounding box center [1303, 491] width 46 height 46
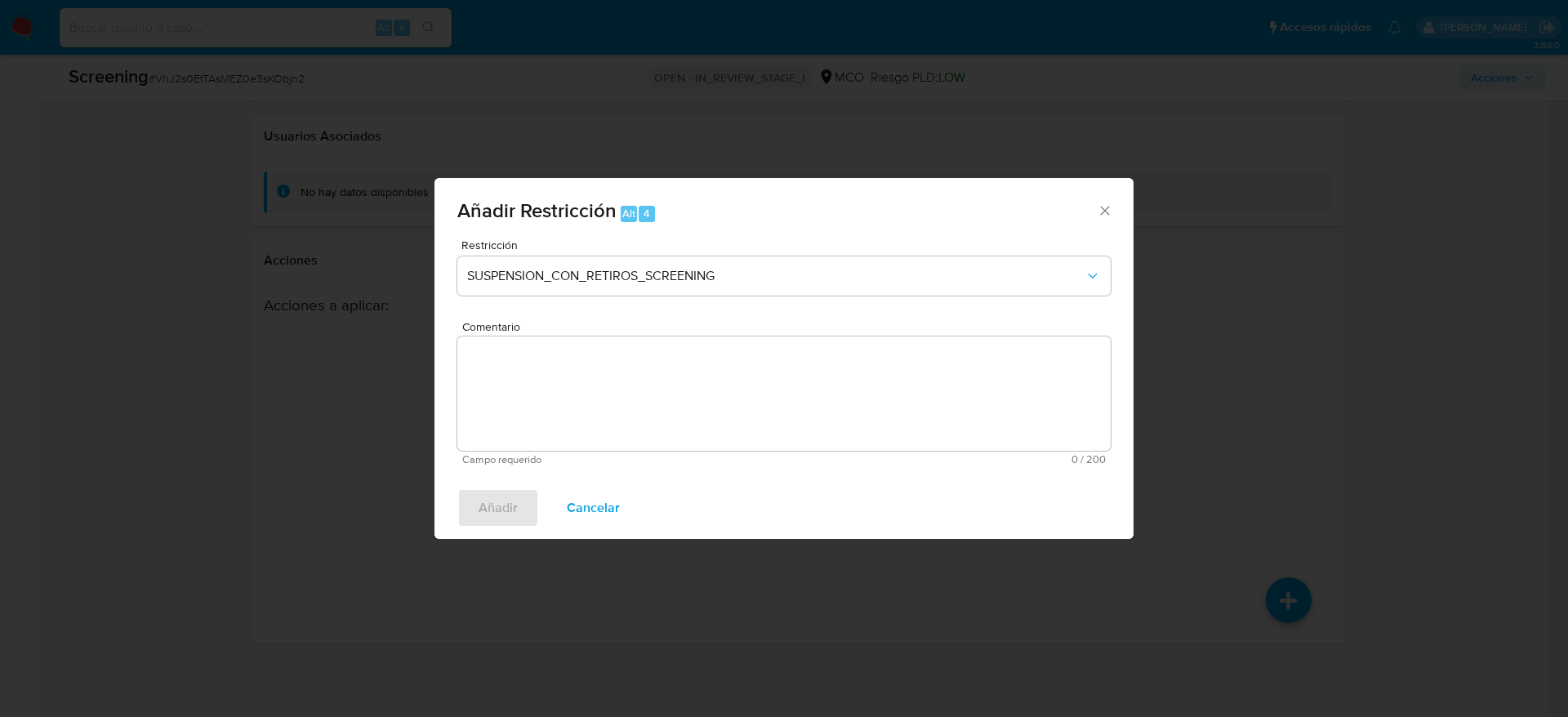
drag, startPoint x: 797, startPoint y: 479, endPoint x: 797, endPoint y: 452, distance: 27.0
click at [797, 479] on div "Añadir Cancelar" at bounding box center [784, 508] width 699 height 62
click at [797, 400] on textarea "Comentario" at bounding box center [783, 393] width 653 height 114
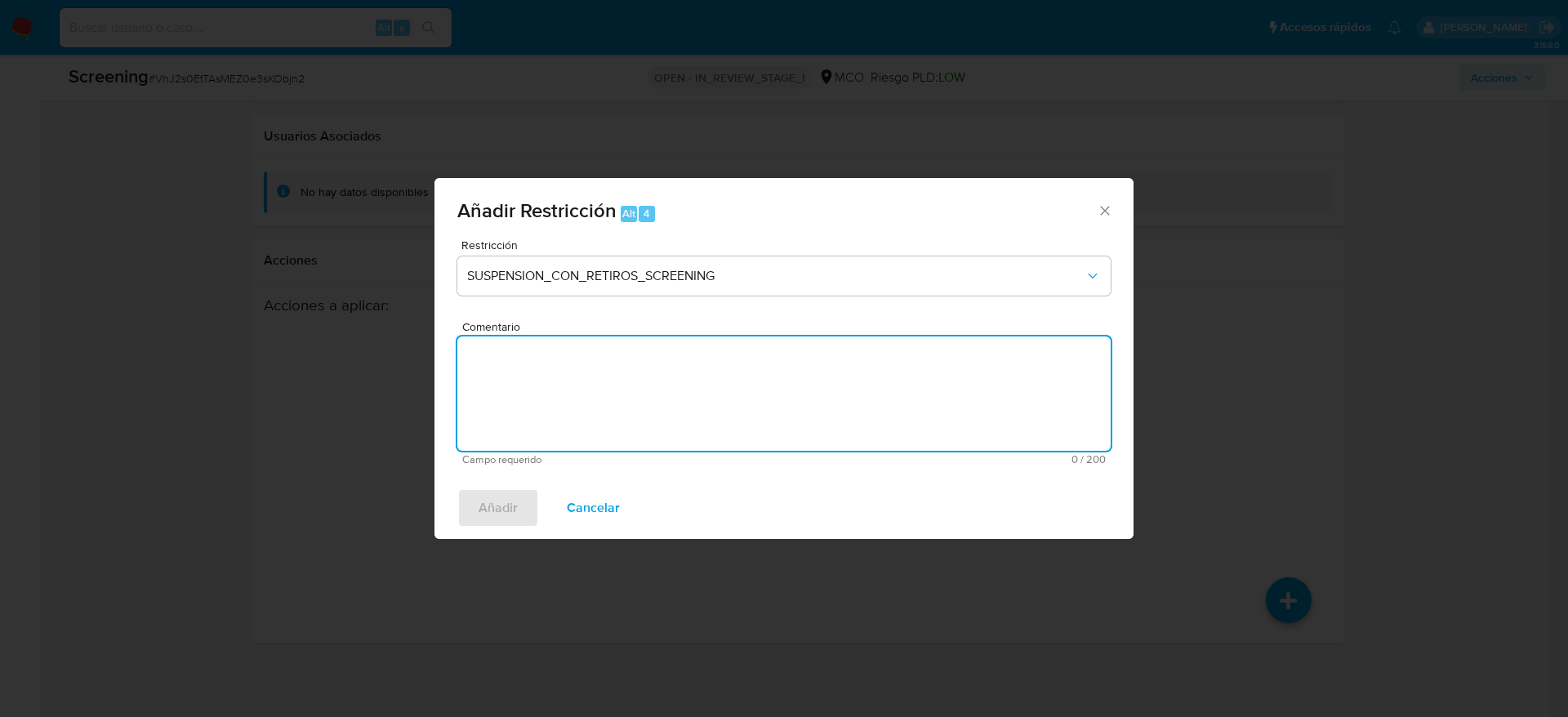
paste textarea "Usuario [PERSON_NAME] fue Destituido e inhabilitado en [DATE] por 7 años para e…"
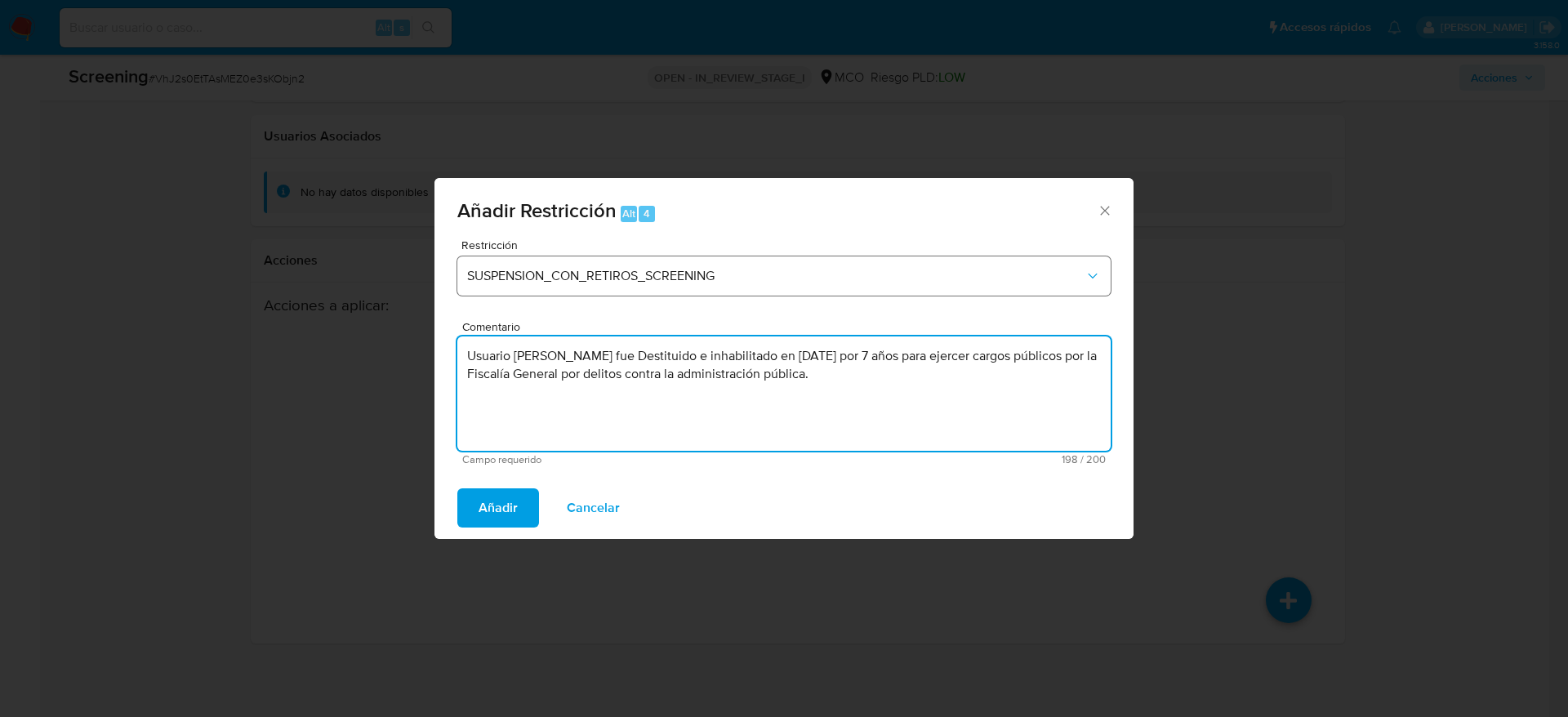
type textarea "Usuario [PERSON_NAME] fue Destituido e inhabilitado en [DATE] por 7 años para e…"
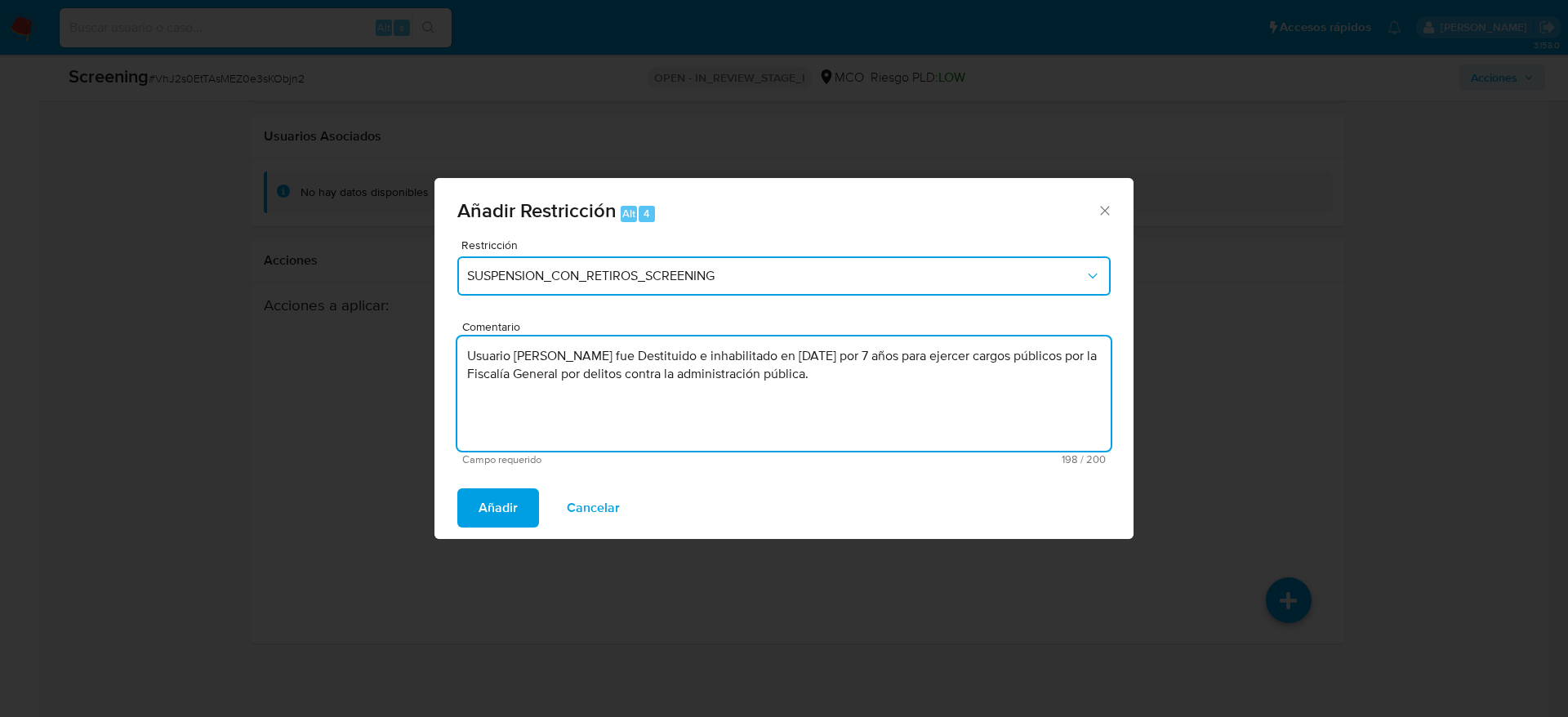
click at [783, 269] on span "SUSPENSION_CON_RETIROS_SCREENING" at bounding box center [776, 276] width 617 height 17
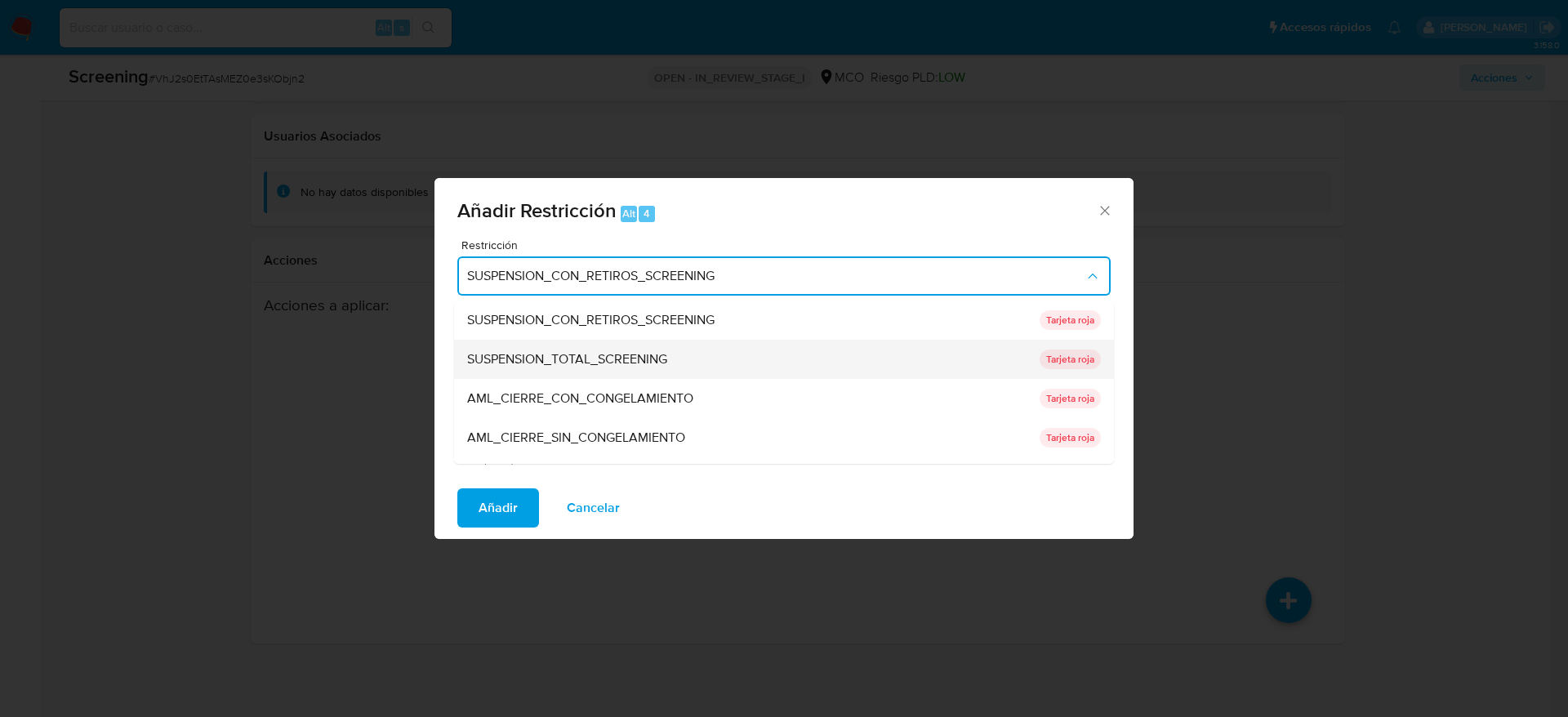
click at [761, 343] on div "SUSPENSION_TOTAL_SCREENING" at bounding box center [748, 358] width 563 height 39
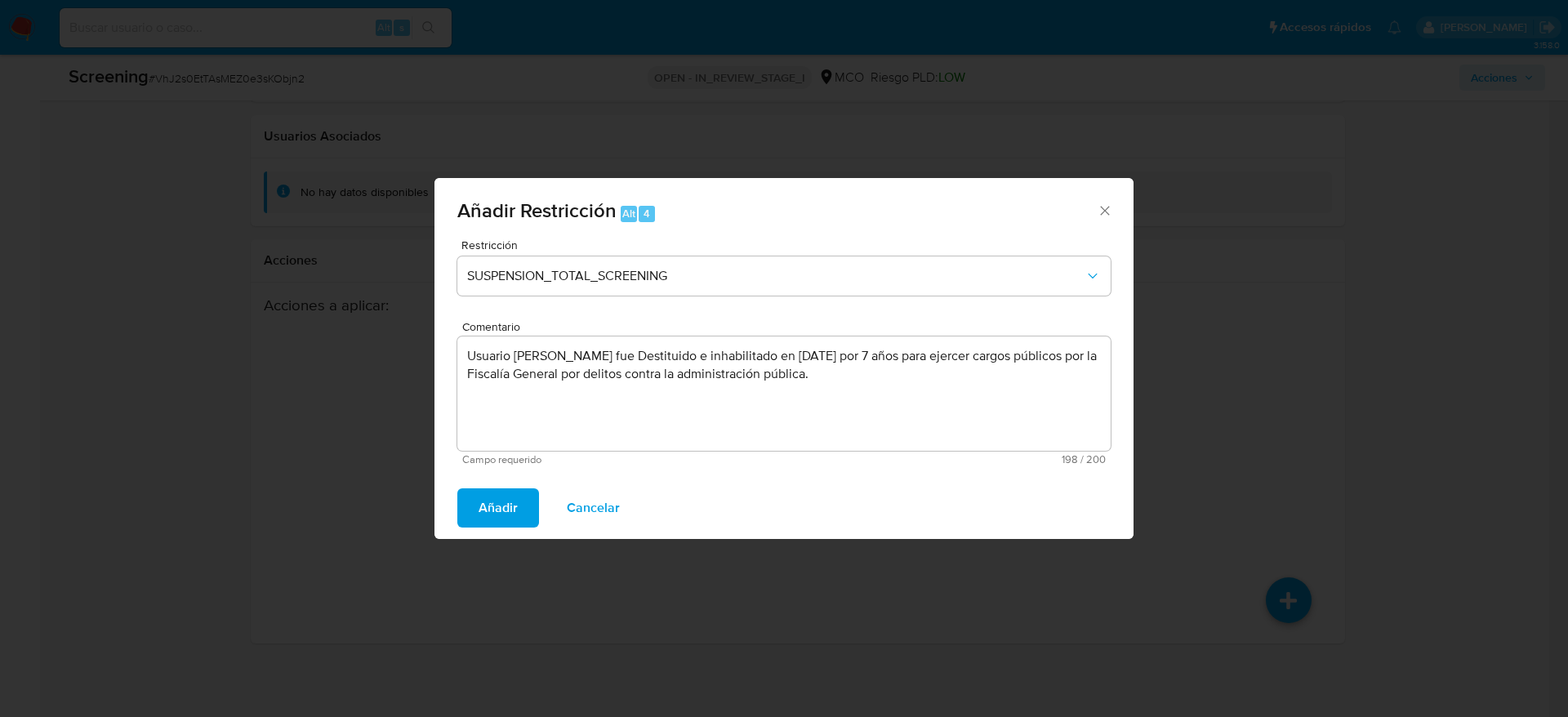
click at [490, 512] on span "Añadir" at bounding box center [498, 508] width 39 height 36
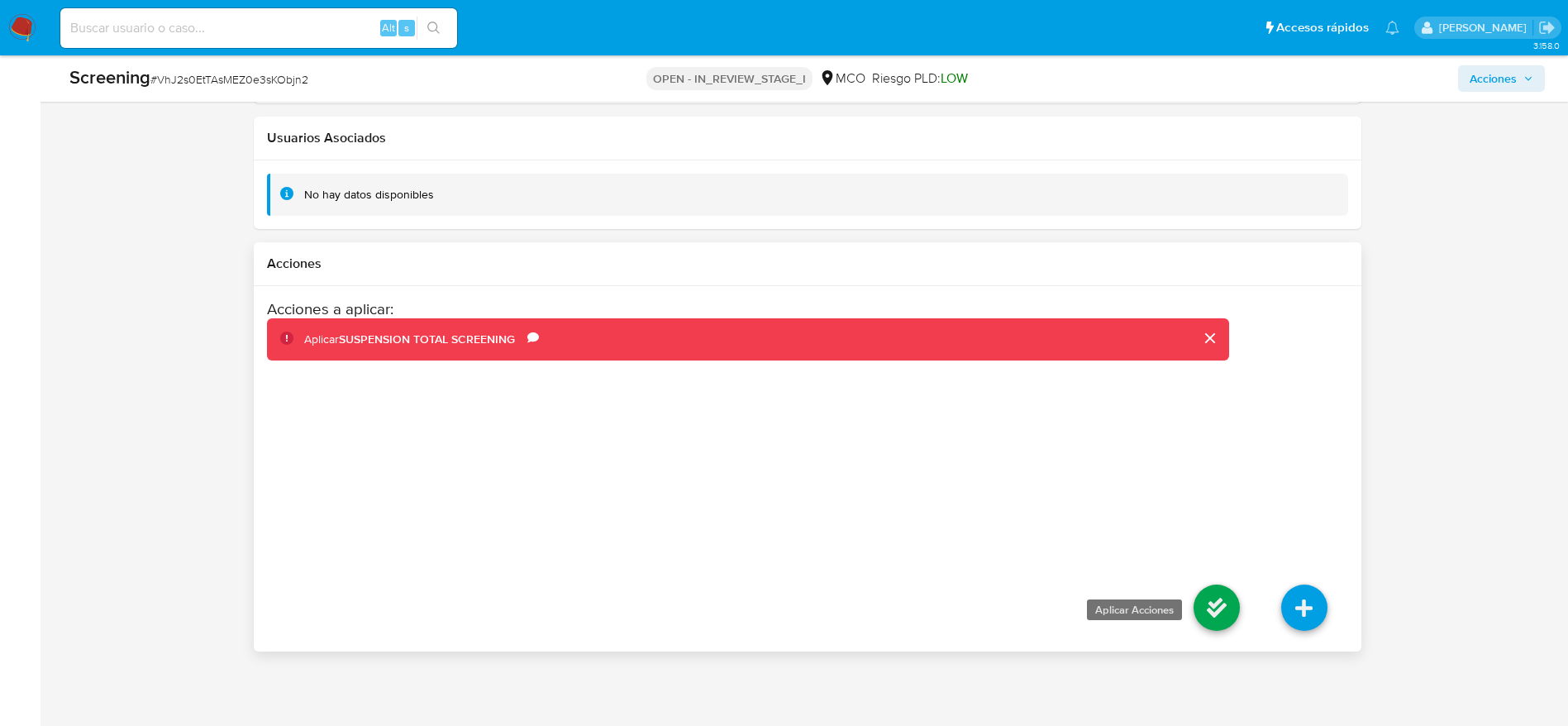
click at [1202, 601] on icon at bounding box center [1216, 607] width 46 height 46
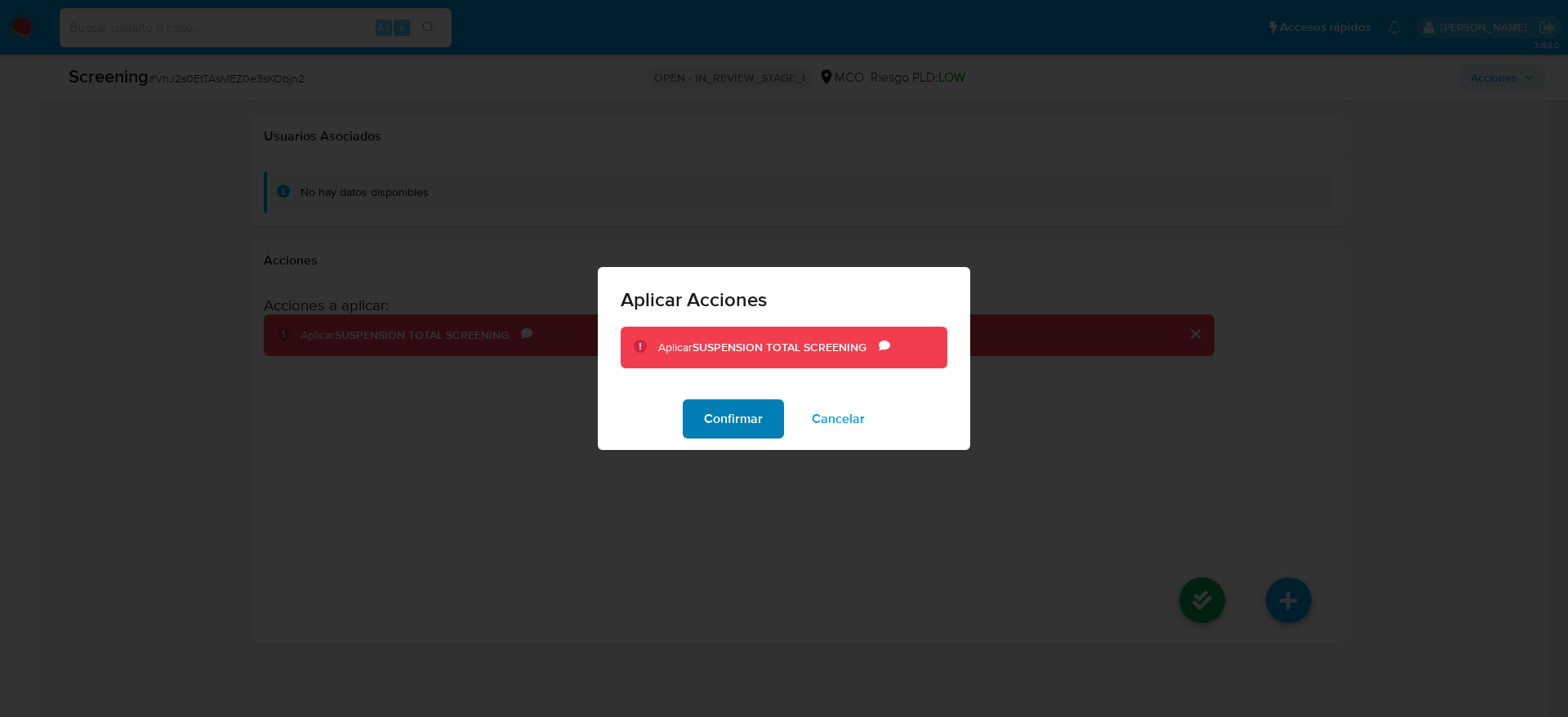
click at [691, 419] on button "Confirmar" at bounding box center [733, 419] width 101 height 39
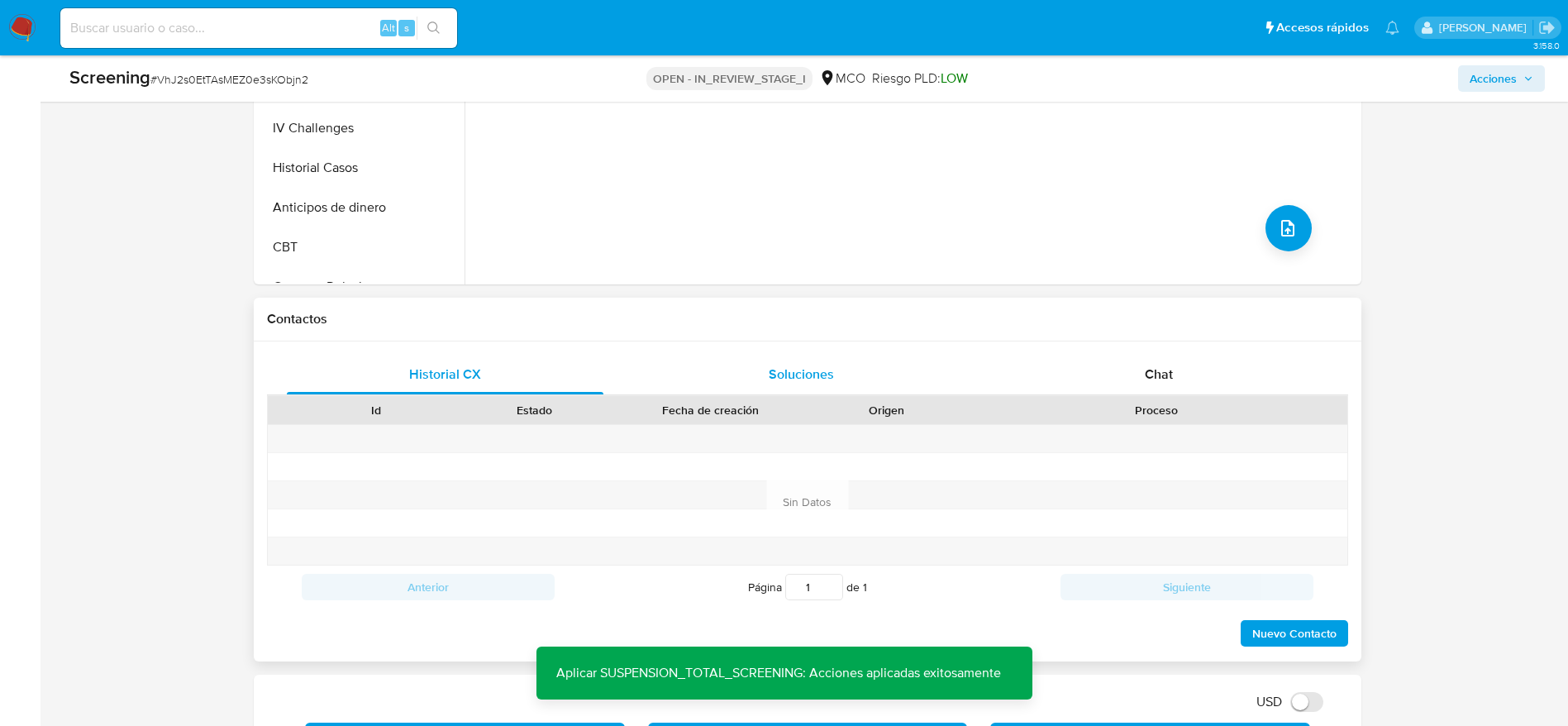
scroll to position [485, 0]
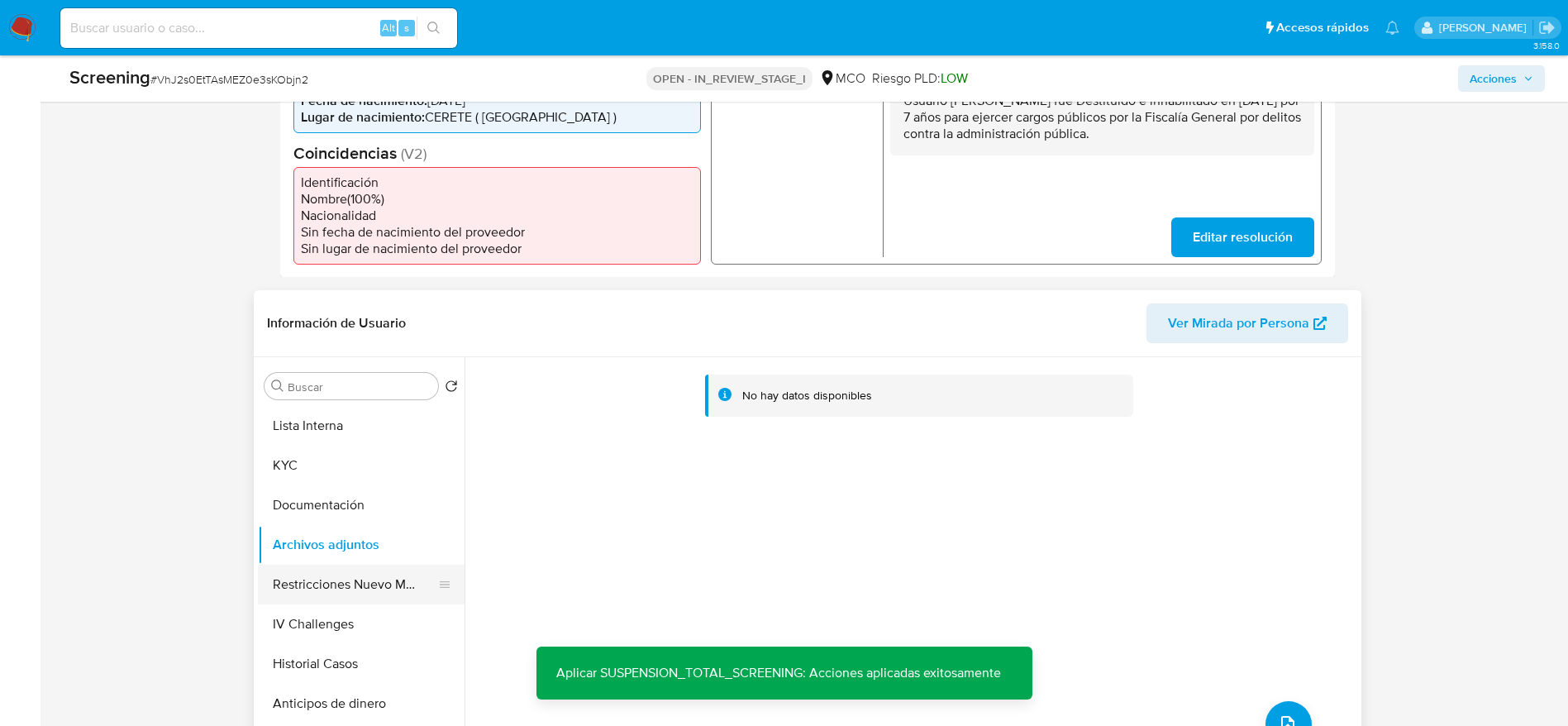
click at [378, 561] on button "Archivos adjuntos" at bounding box center [361, 544] width 207 height 40
click at [378, 577] on button "Restricciones Nuevo Mundo" at bounding box center [354, 584] width 193 height 40
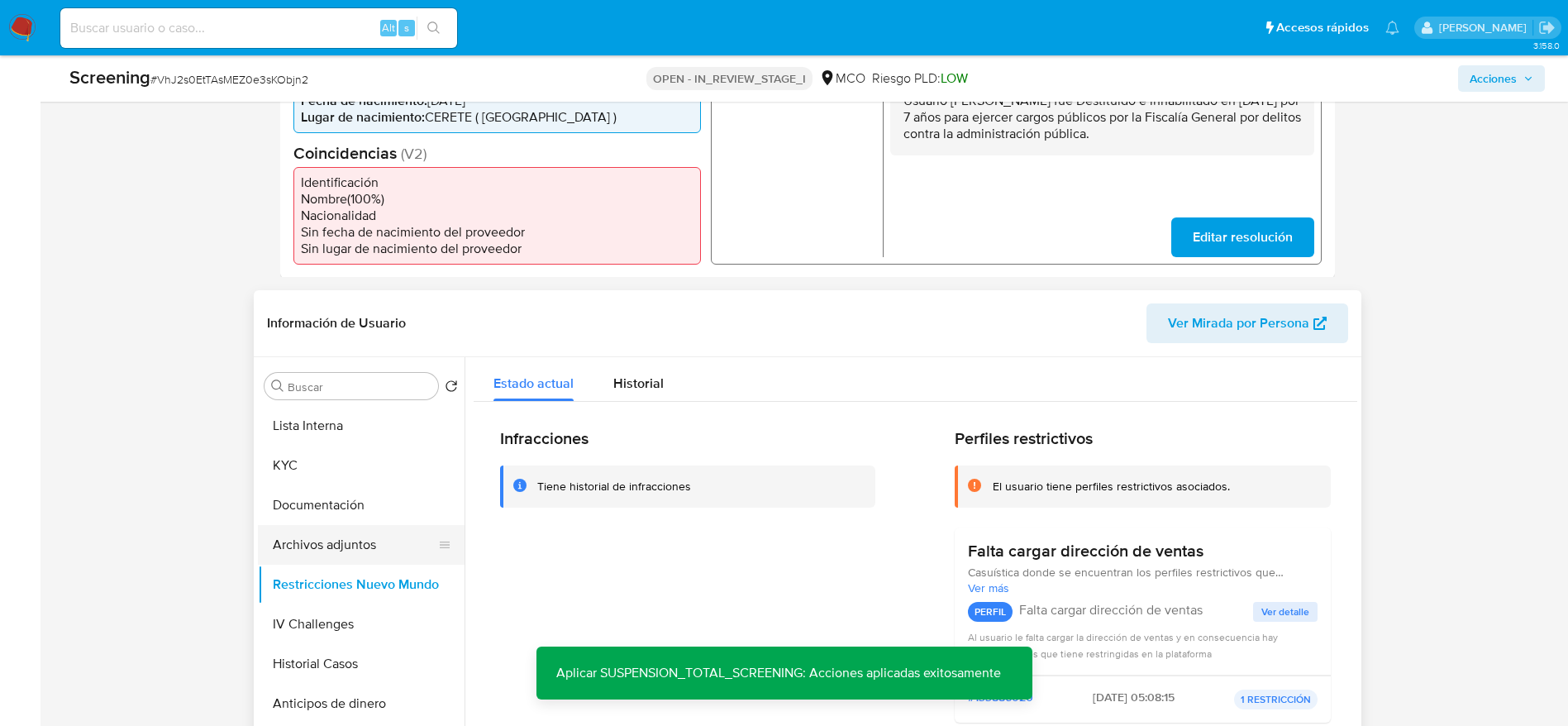
click at [397, 537] on button "Archivos adjuntos" at bounding box center [354, 544] width 193 height 40
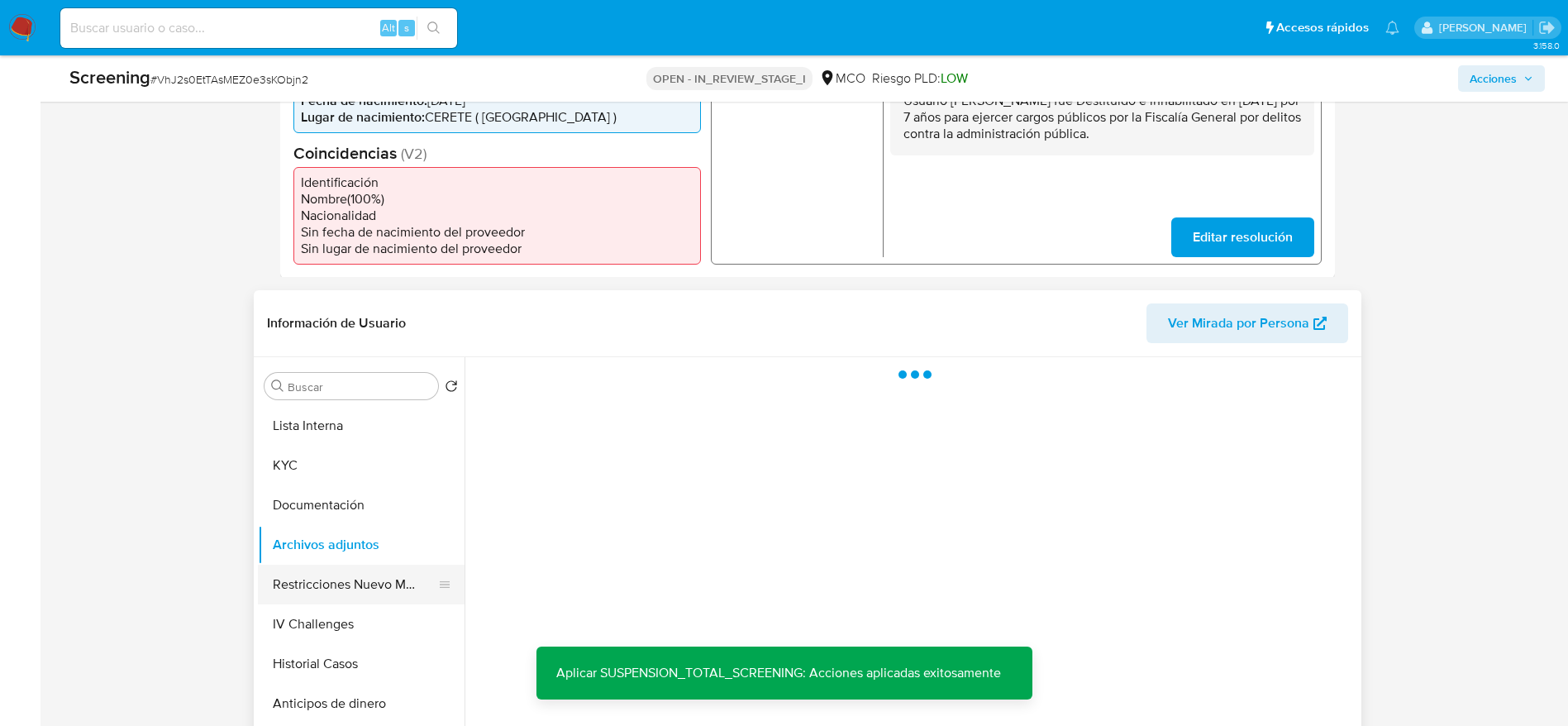
click at [397, 576] on button "Restricciones Nuevo Mundo" at bounding box center [354, 584] width 193 height 40
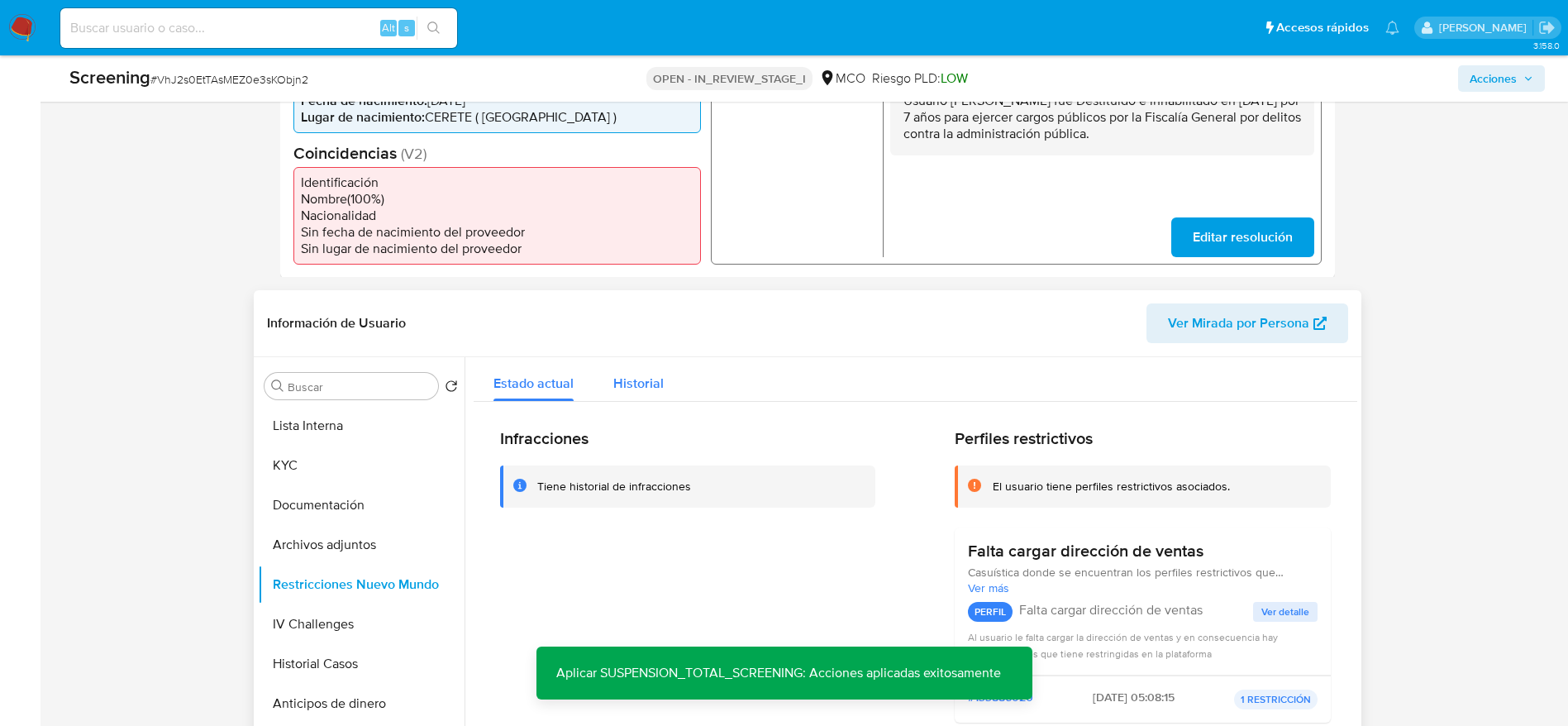
click at [646, 382] on span "Historial" at bounding box center [639, 383] width 51 height 19
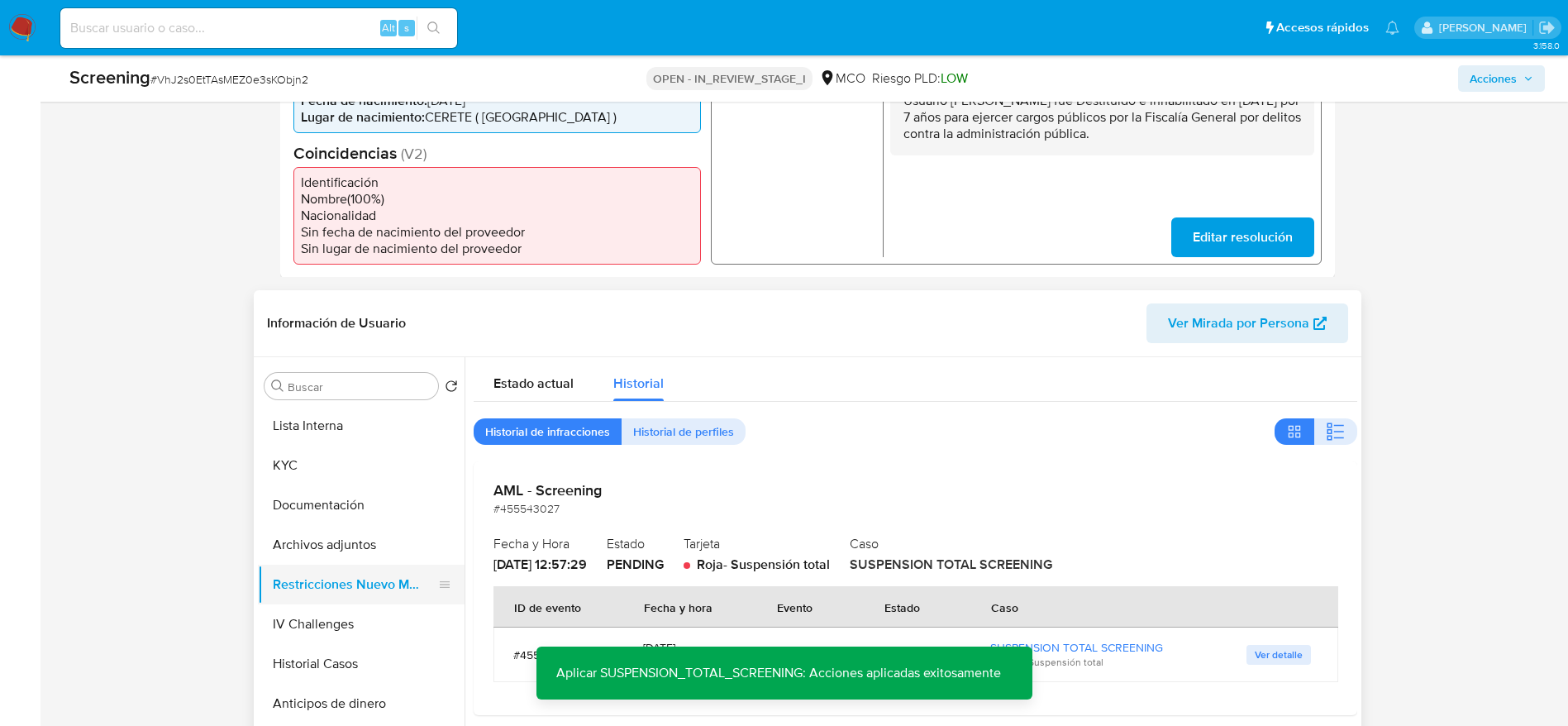
click at [341, 572] on button "Restricciones Nuevo Mundo" at bounding box center [354, 584] width 193 height 40
click at [341, 549] on button "Archivos adjuntos" at bounding box center [354, 544] width 193 height 40
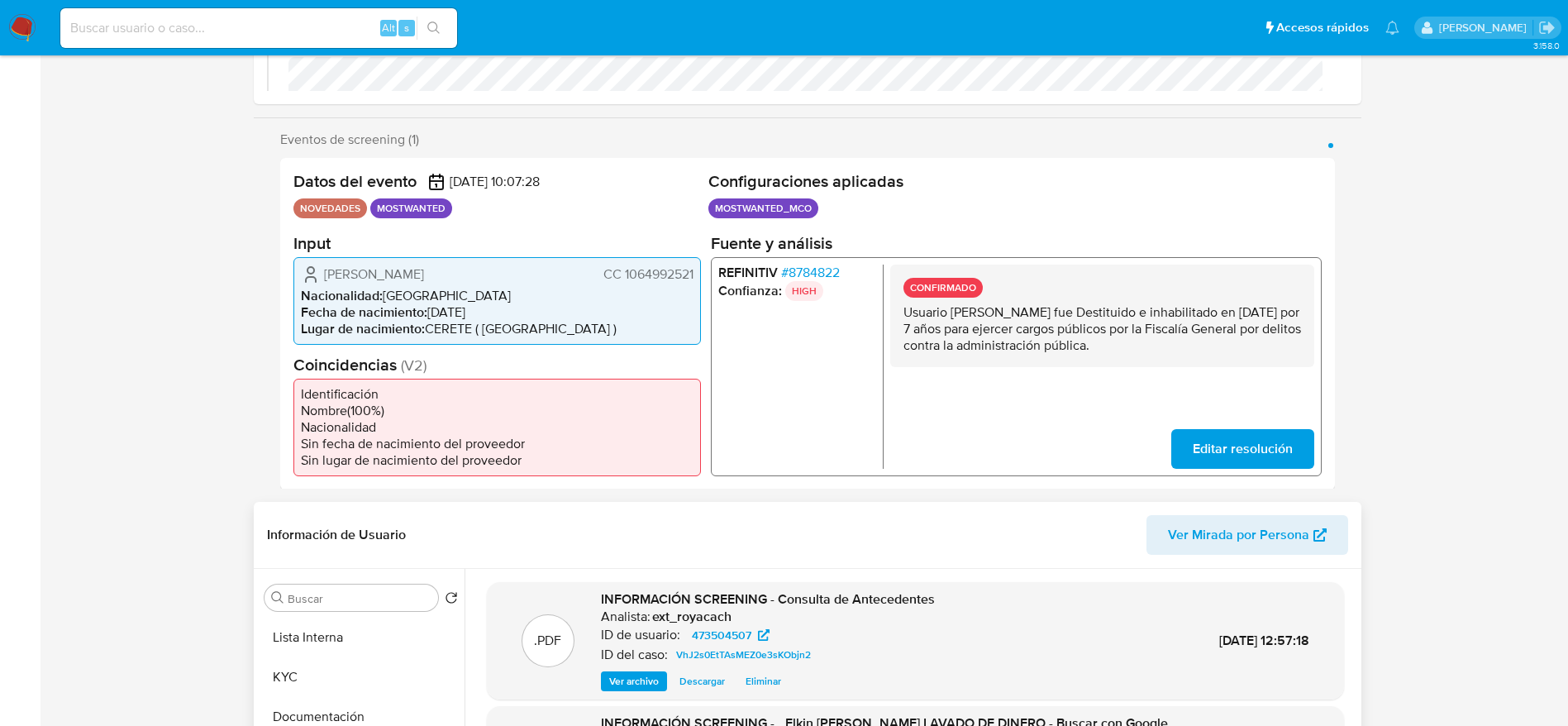
scroll to position [0, 0]
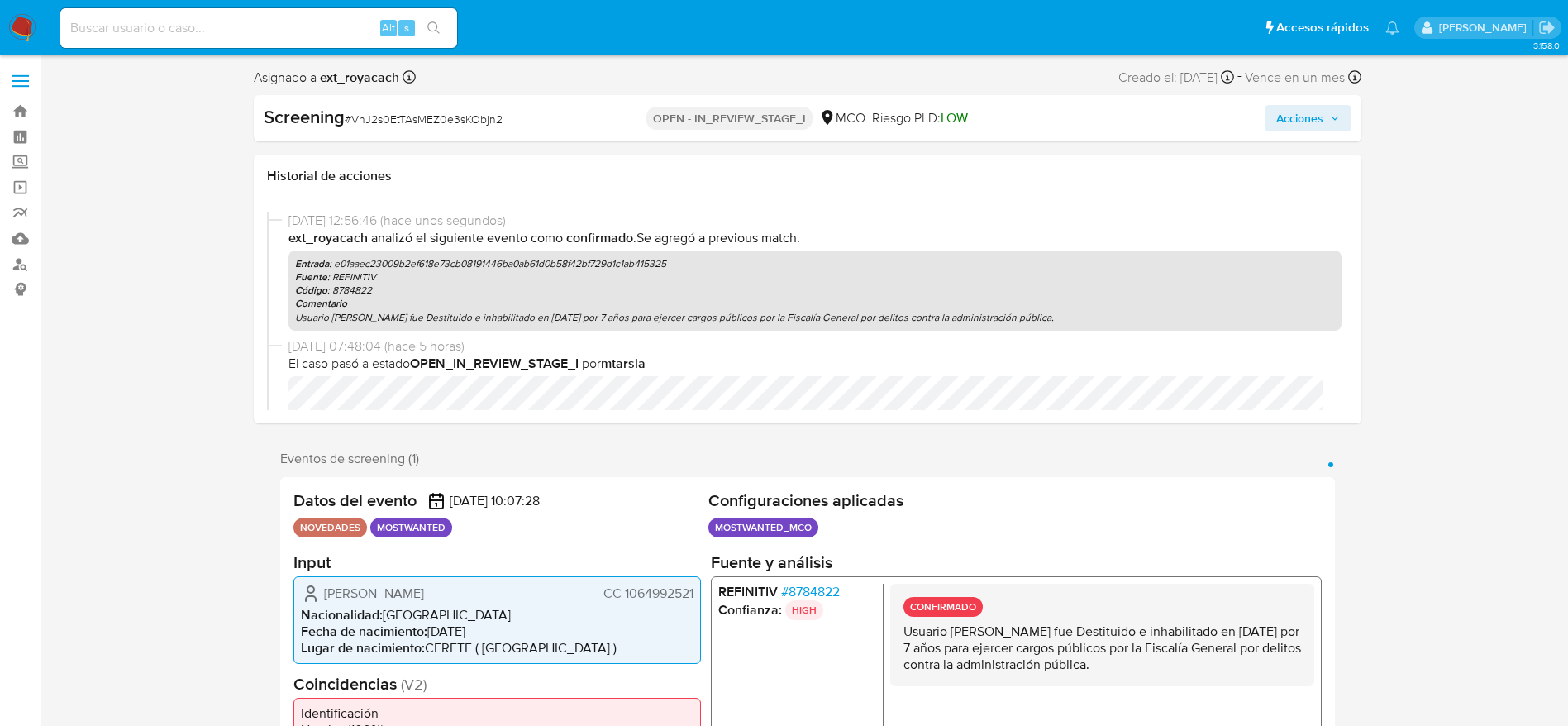
click at [1321, 122] on span "Acciones" at bounding box center [1300, 117] width 47 height 26
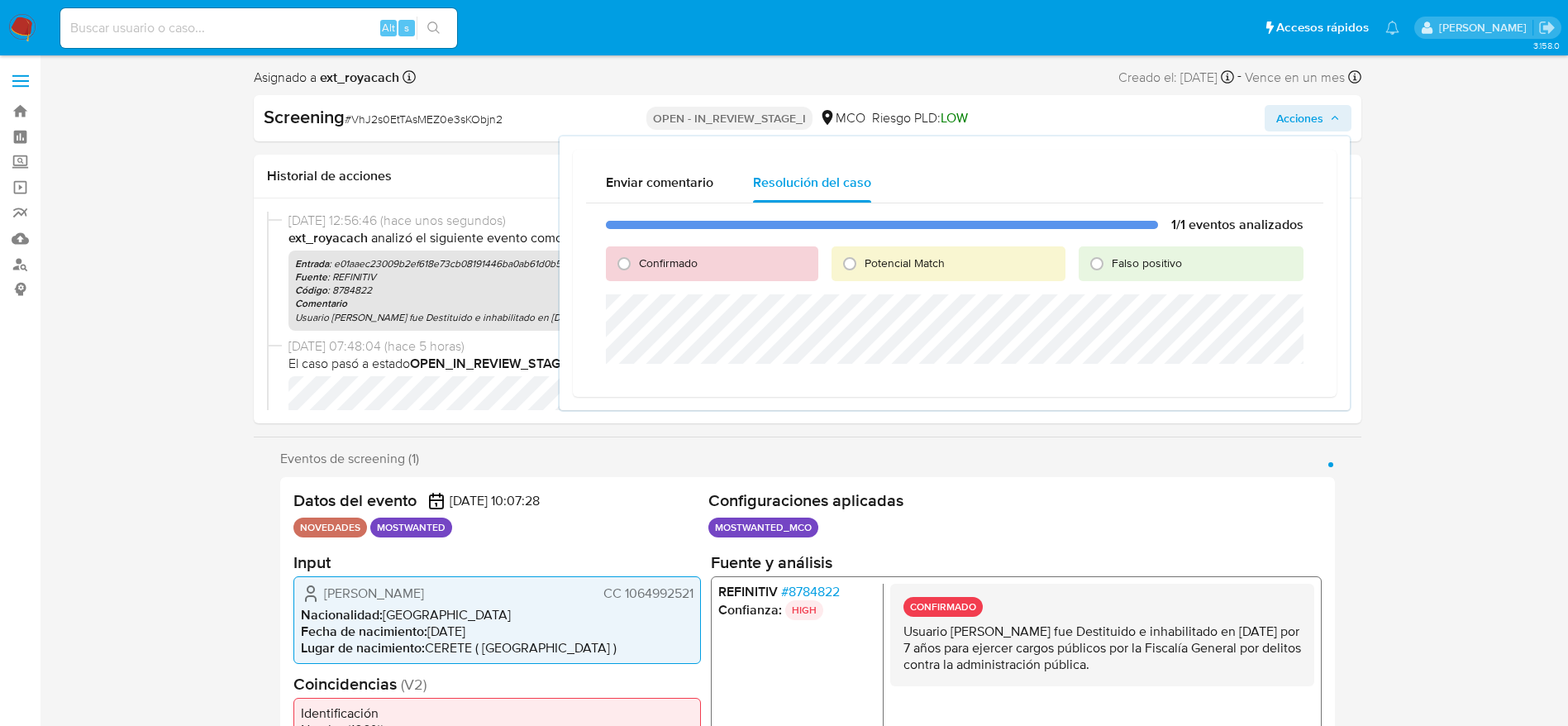
click at [895, 255] on span "Potencial Match" at bounding box center [904, 263] width 80 height 17
click at [862, 254] on input "Potencial Match" at bounding box center [849, 263] width 26 height 26
radio input "true"
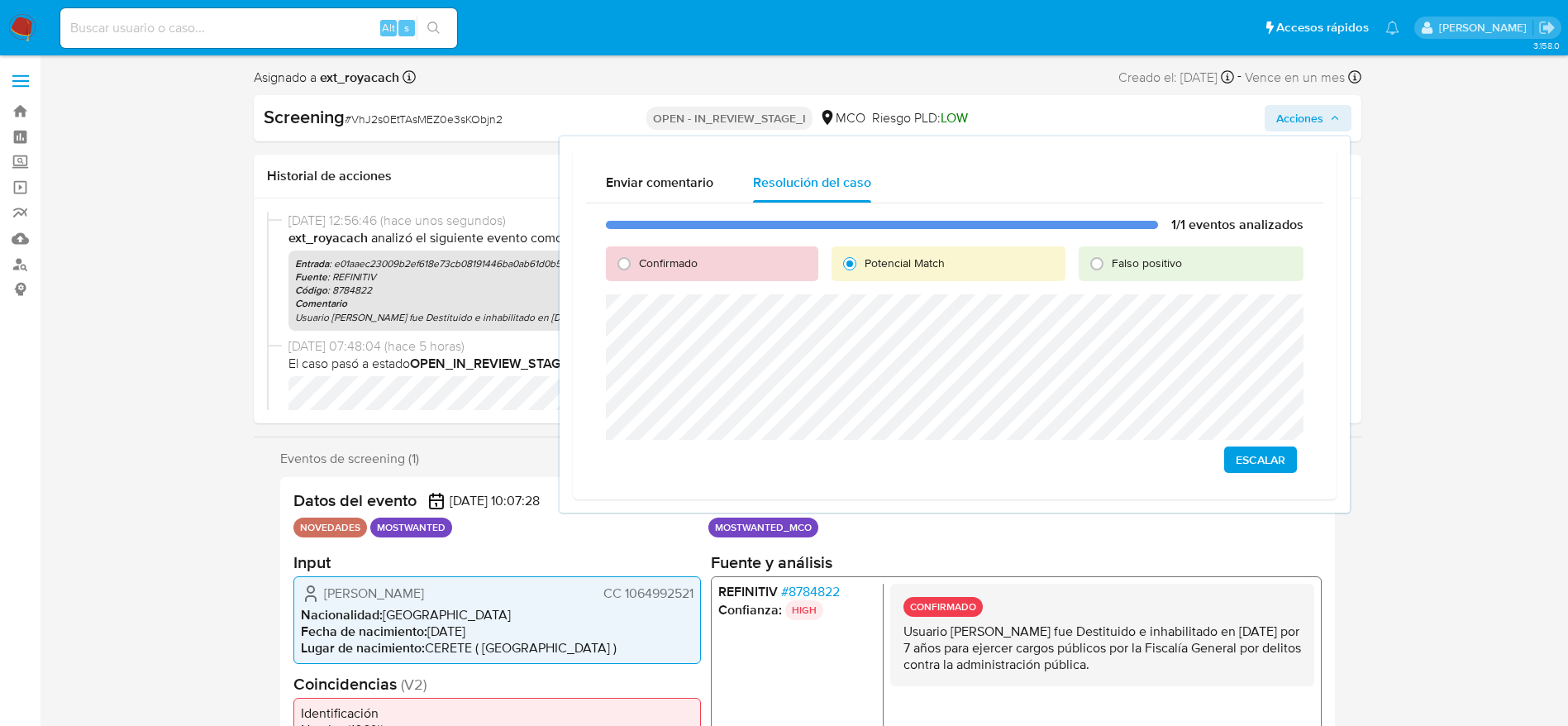
click at [1239, 453] on span "Escalar" at bounding box center [1260, 459] width 50 height 23
